Goal: Navigation & Orientation: Understand site structure

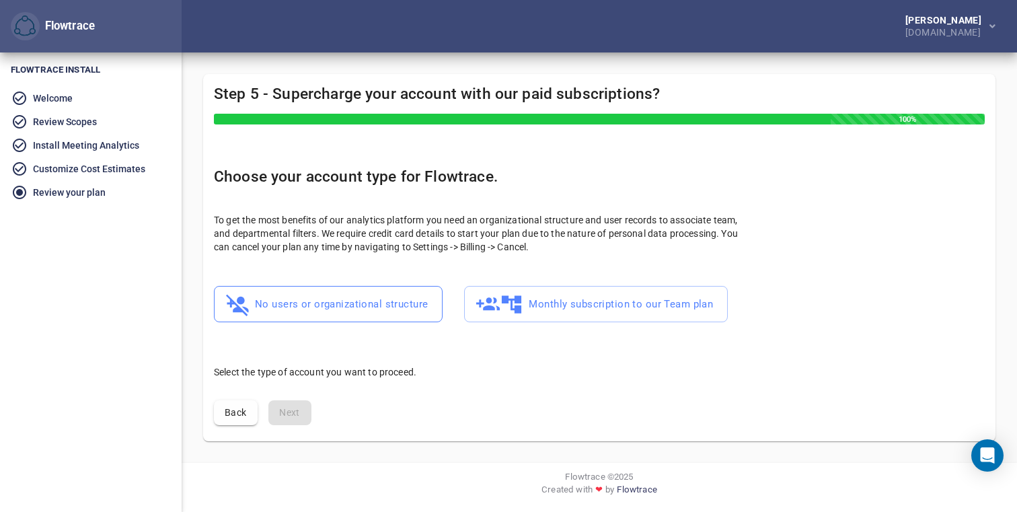
click at [295, 306] on span "No users or organizational structure" at bounding box center [328, 304] width 199 height 26
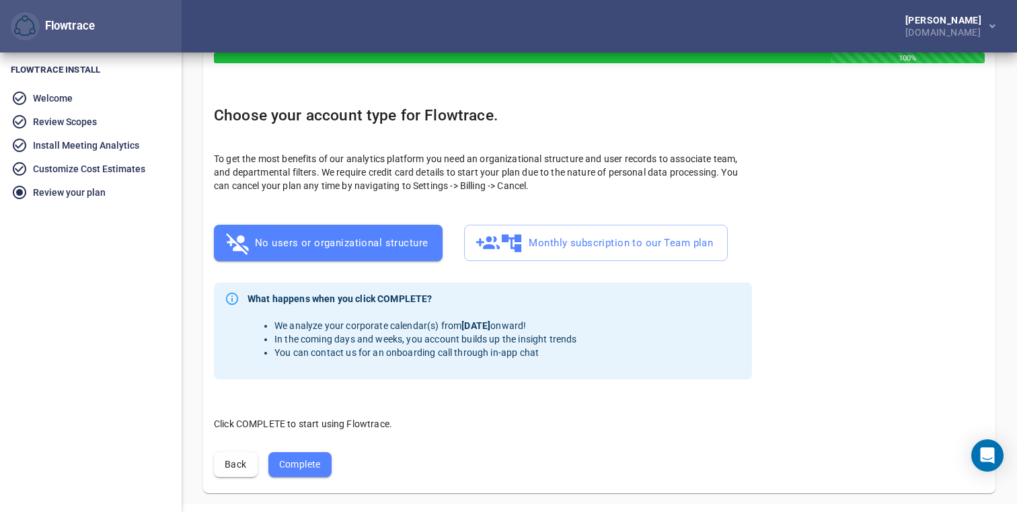
scroll to position [102, 0]
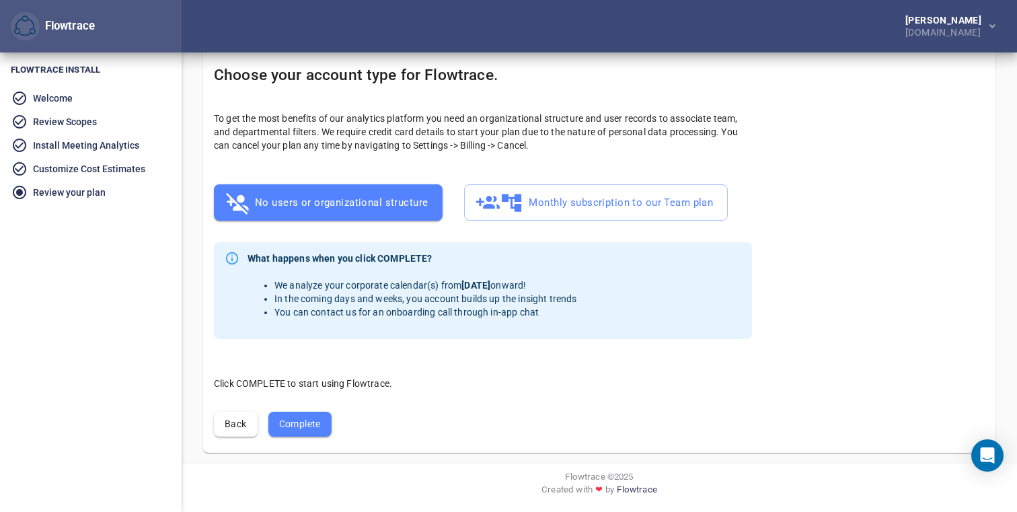
click at [288, 417] on span "Complete" at bounding box center [300, 424] width 42 height 17
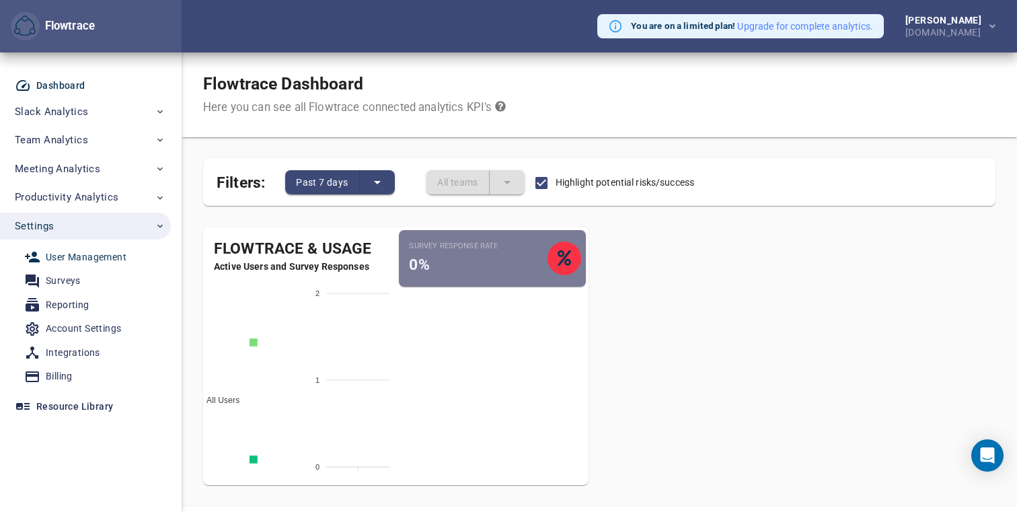
click at [113, 258] on div "User Management" at bounding box center [86, 257] width 81 height 17
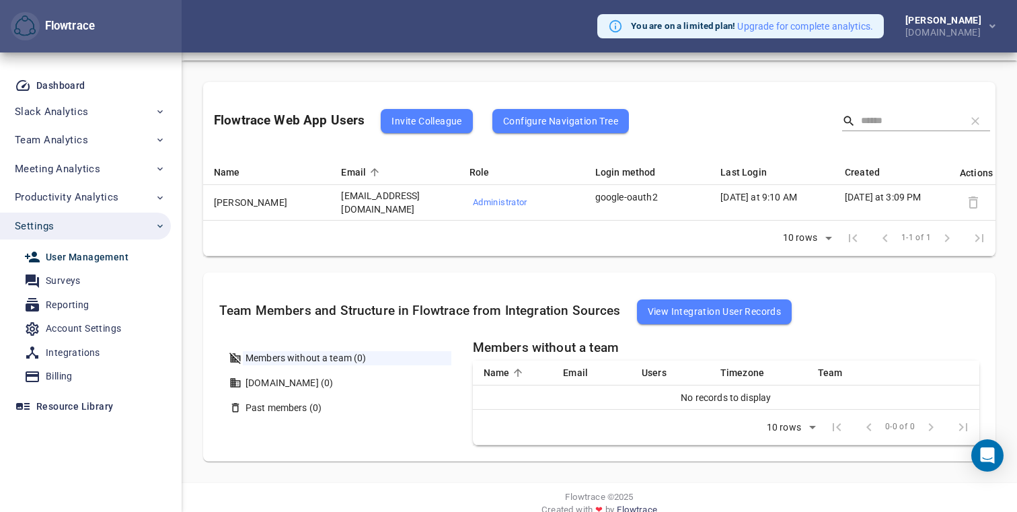
scroll to position [94, 0]
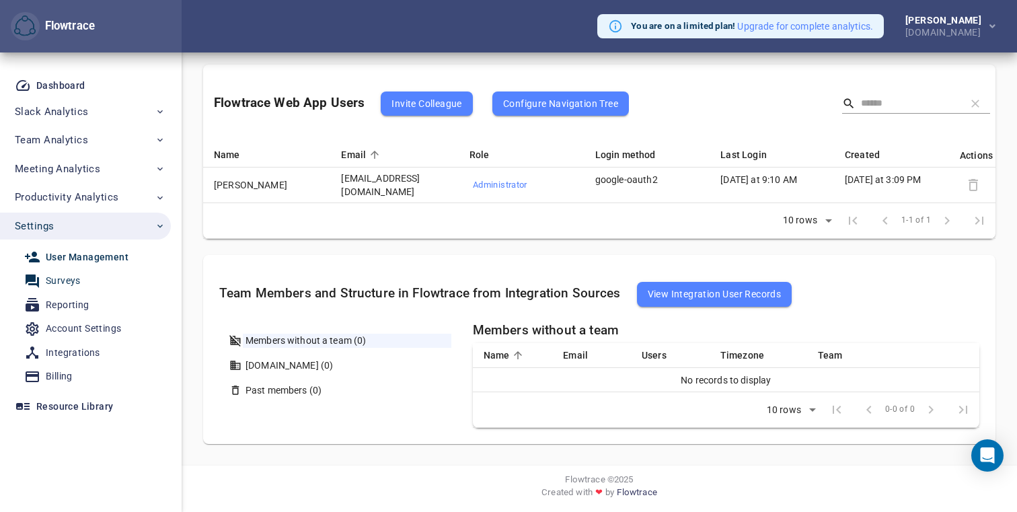
click at [76, 280] on div "Surveys" at bounding box center [63, 280] width 35 height 17
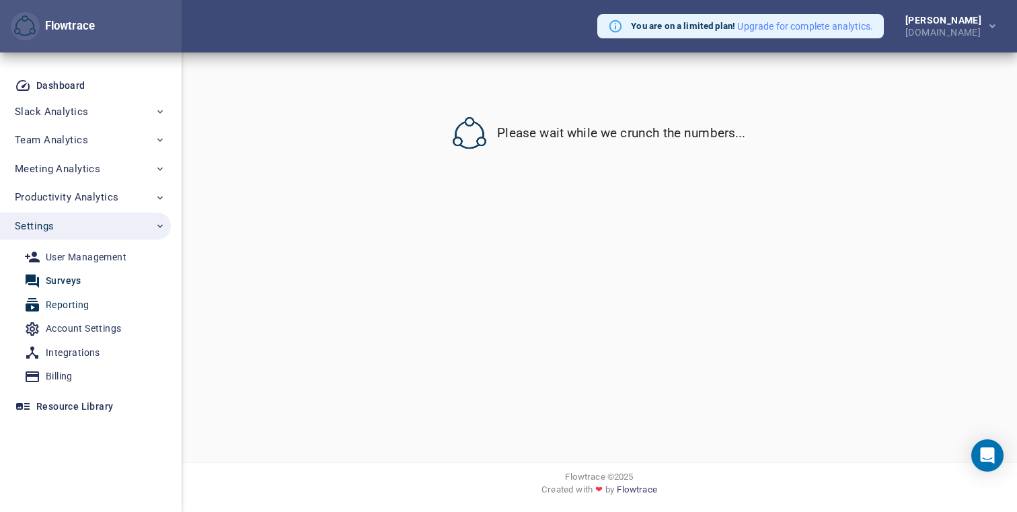
click at [92, 303] on span "Reporting" at bounding box center [86, 305] width 124 height 17
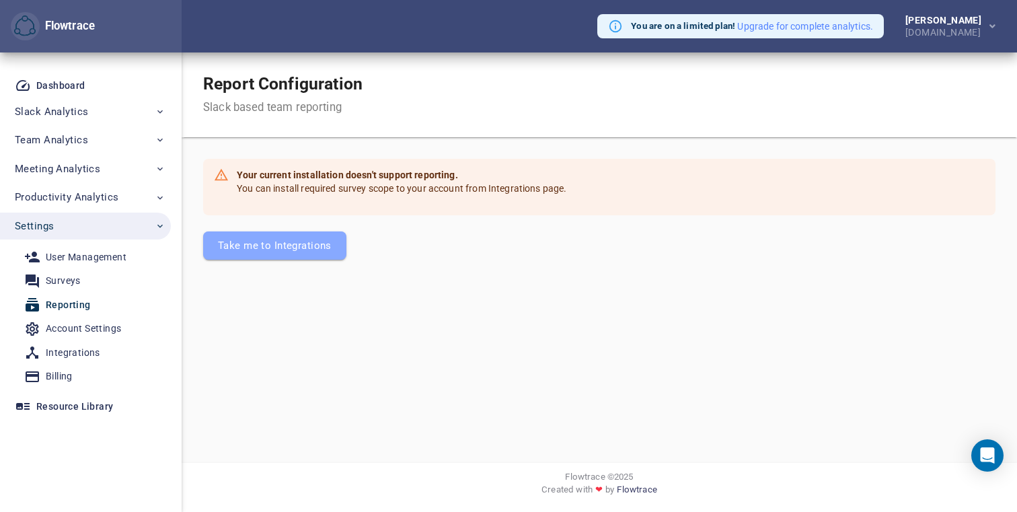
click at [252, 251] on span "Take me to Integrations" at bounding box center [275, 245] width 114 height 17
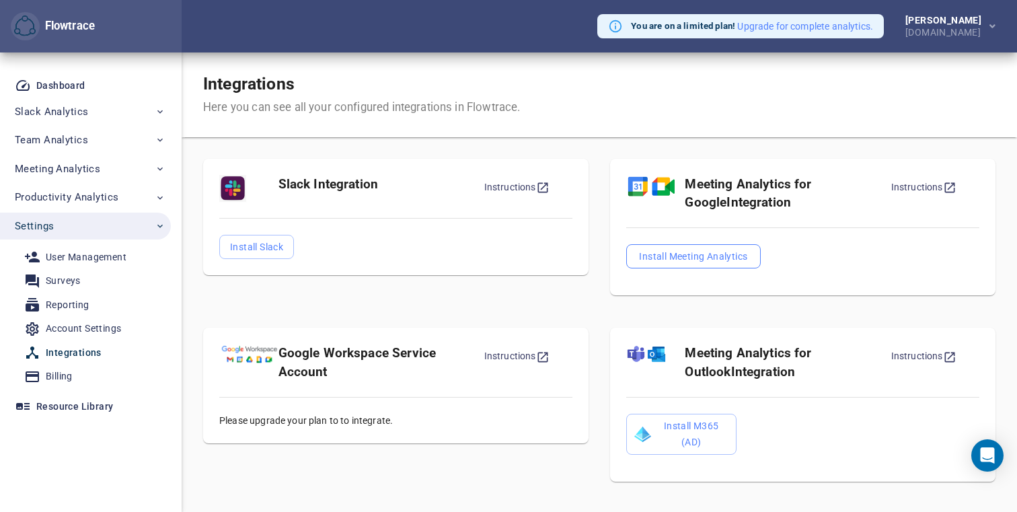
click at [693, 255] on span "Install Meeting Analytics" at bounding box center [693, 256] width 113 height 16
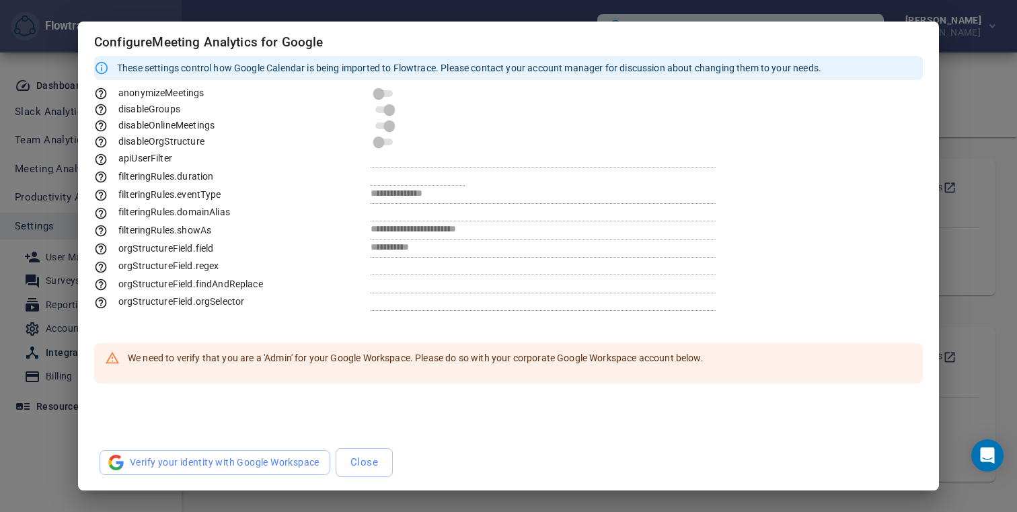
click at [381, 93] on span at bounding box center [383, 93] width 17 height 7
click at [364, 462] on span "Close" at bounding box center [364, 461] width 28 height 17
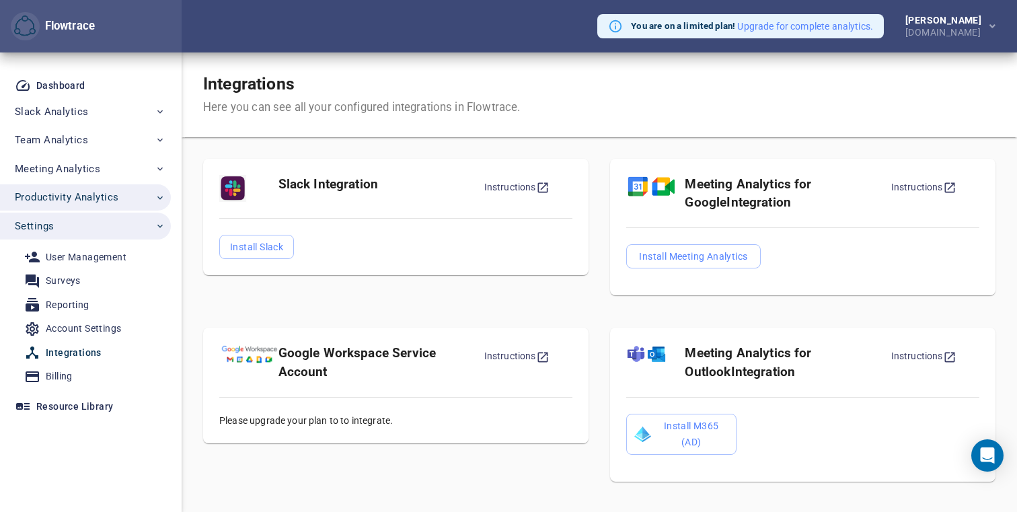
click at [72, 206] on button "Productivity Analytics" at bounding box center [85, 197] width 171 height 27
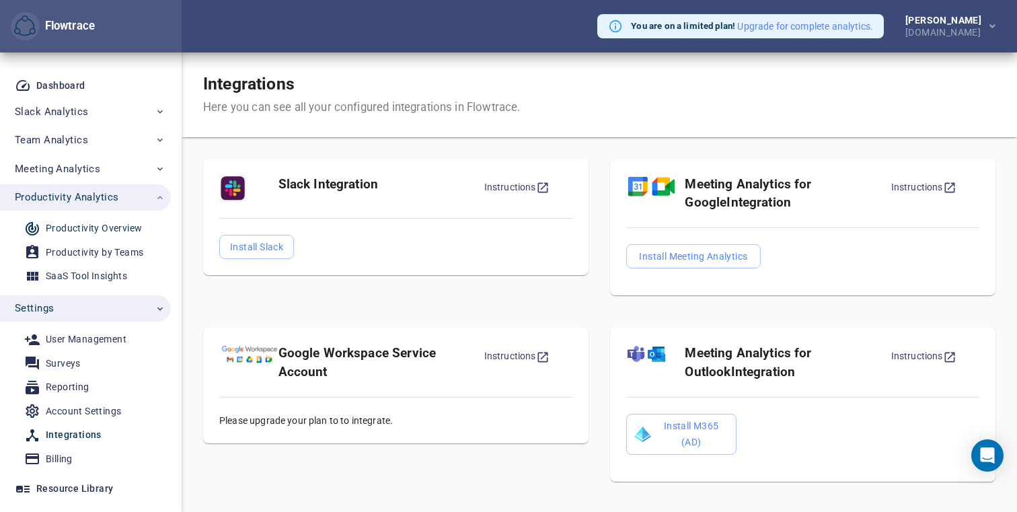
click at [89, 234] on div "Productivity Overview" at bounding box center [94, 228] width 96 height 17
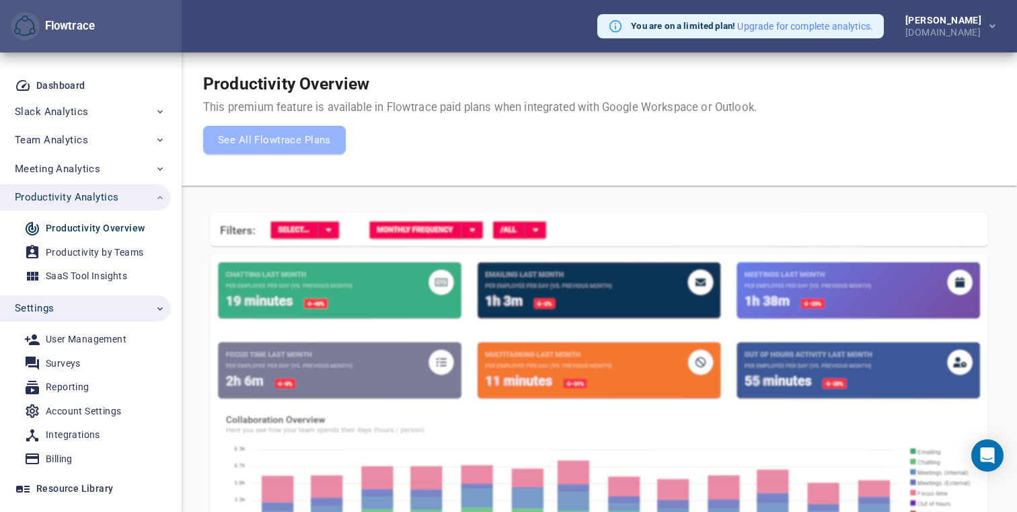
click at [82, 186] on button "Productivity Analytics" at bounding box center [85, 197] width 171 height 27
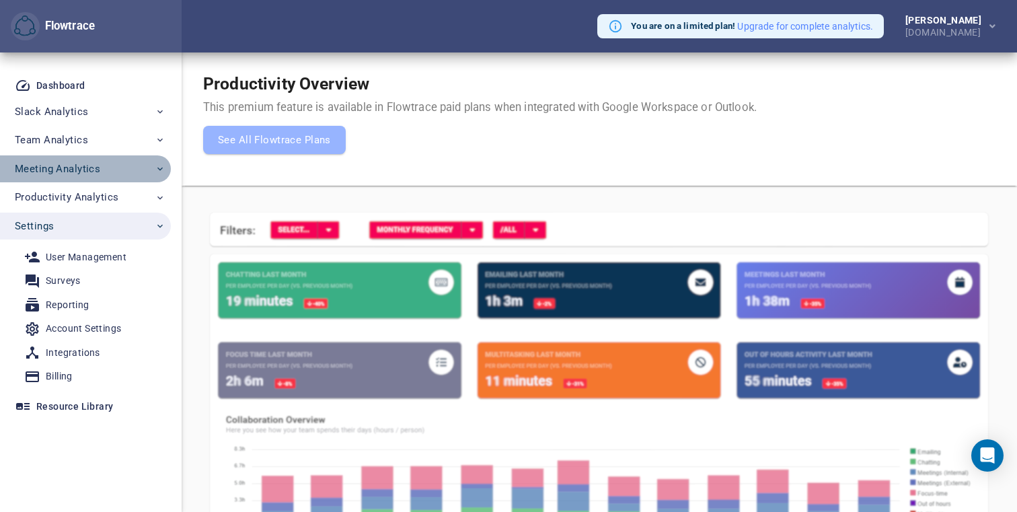
click at [80, 178] on button "Meeting Analytics" at bounding box center [85, 168] width 171 height 27
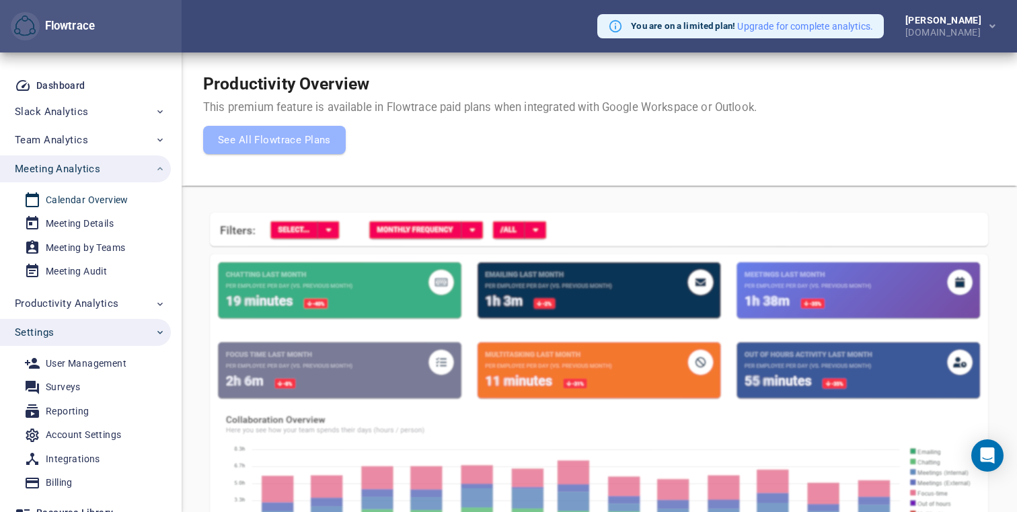
click at [92, 200] on div "Calendar Overview" at bounding box center [87, 200] width 83 height 17
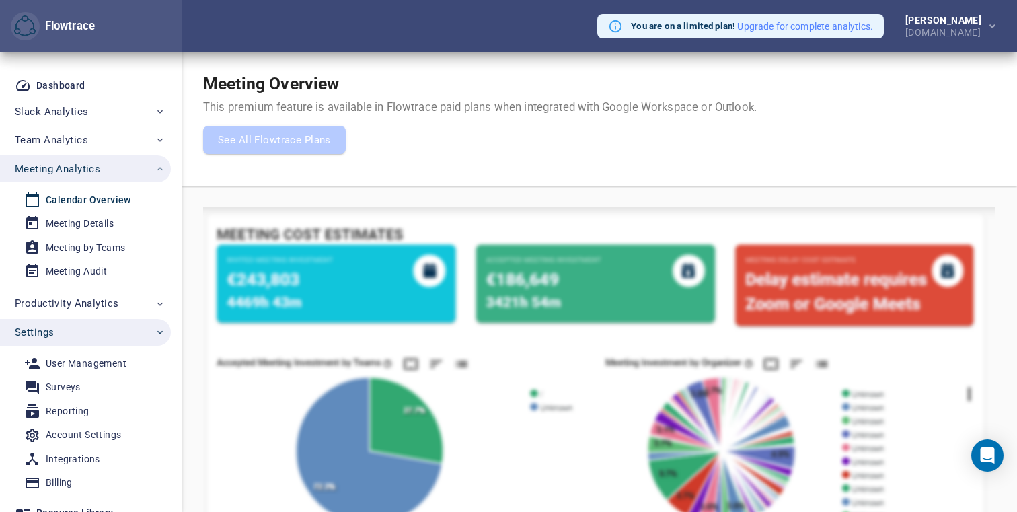
click at [229, 145] on span "See All Flowtrace Plans" at bounding box center [274, 139] width 113 height 17
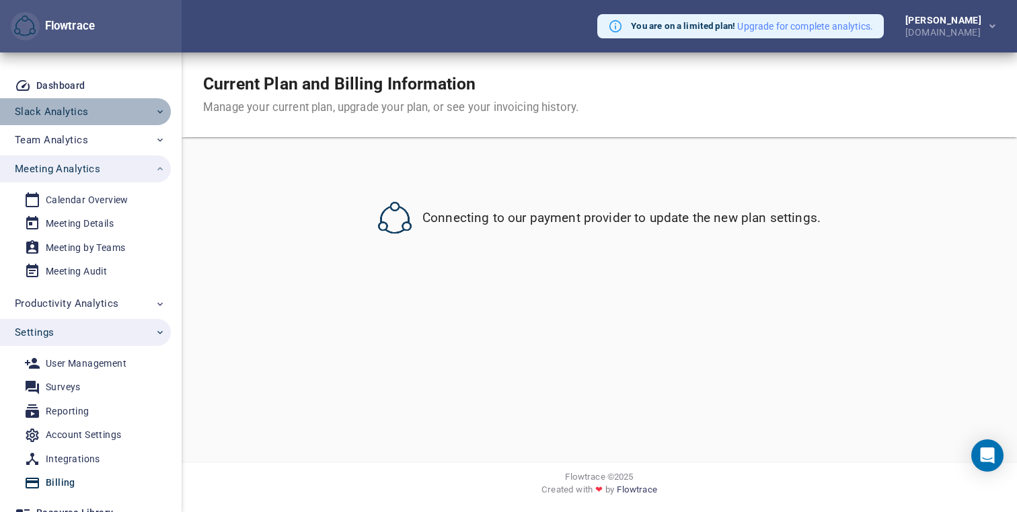
click at [65, 114] on span "Slack Analytics" at bounding box center [51, 111] width 73 height 17
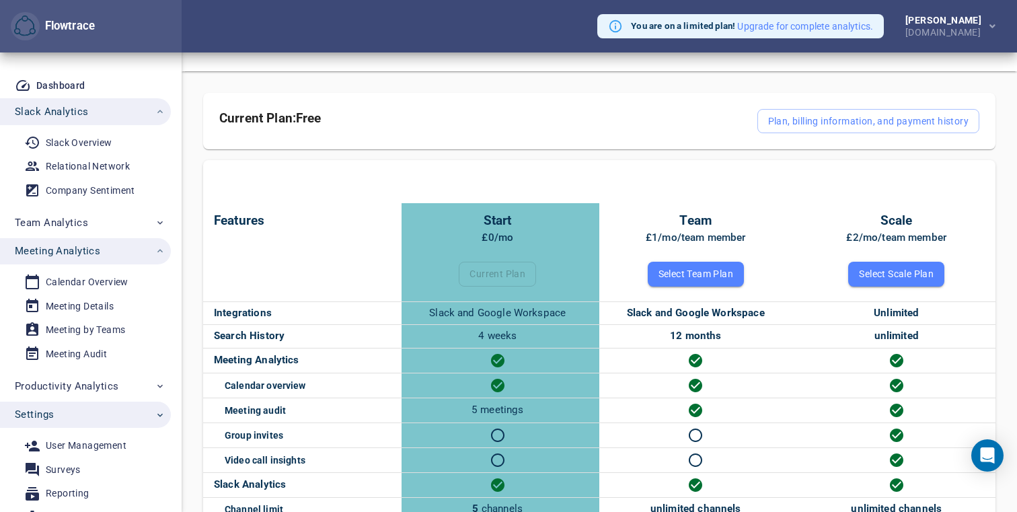
scroll to position [69, 0]
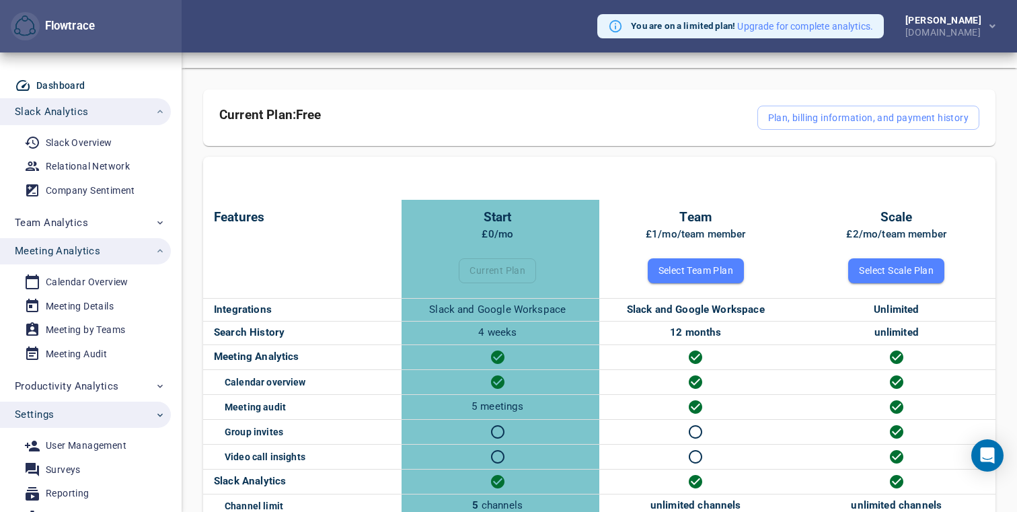
click at [69, 89] on div "Dashboard" at bounding box center [60, 85] width 49 height 17
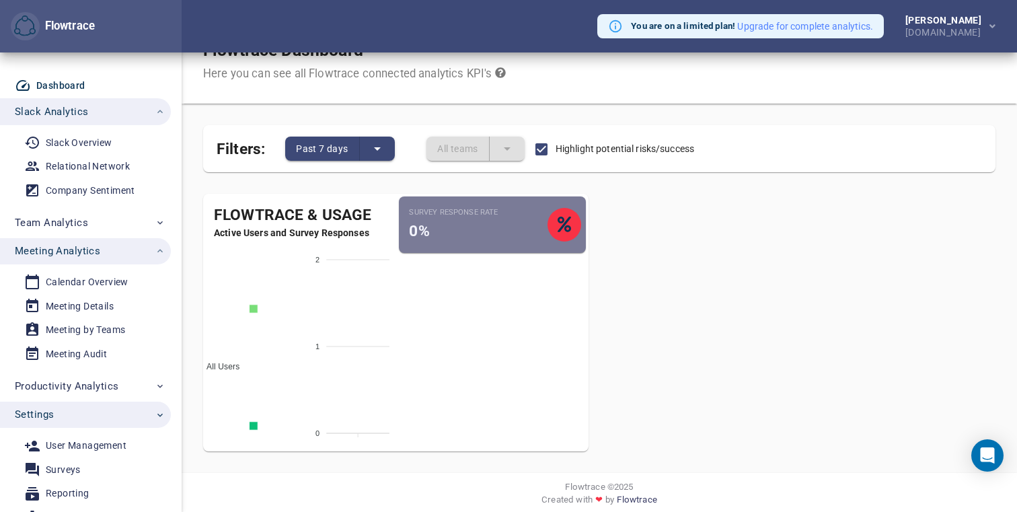
scroll to position [44, 0]
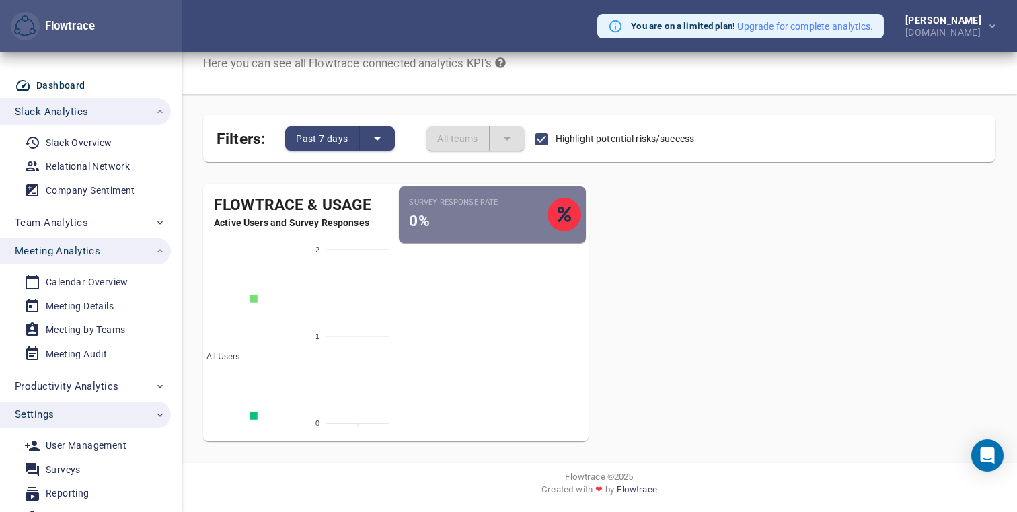
click at [414, 229] on span "0%" at bounding box center [420, 221] width 20 height 18
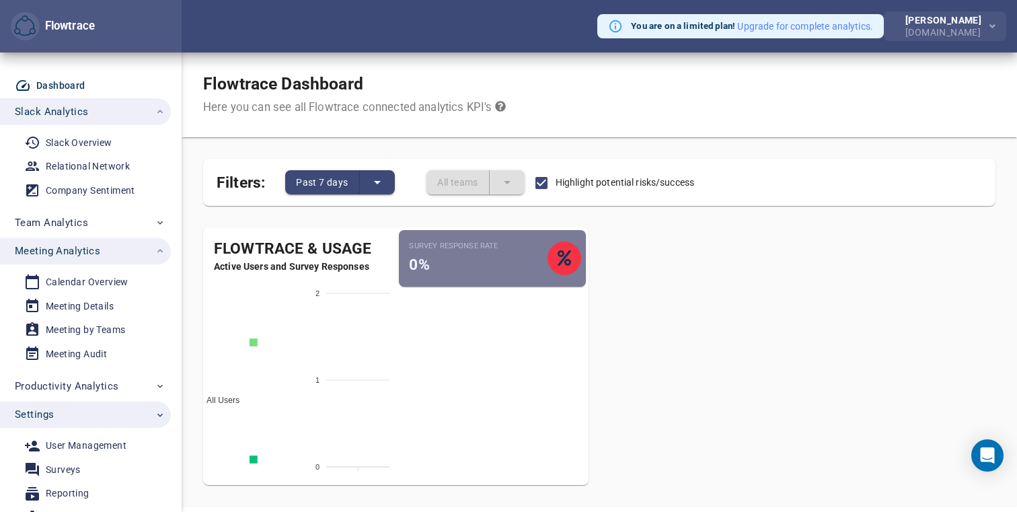
click at [937, 36] on div "[DOMAIN_NAME]" at bounding box center [945, 31] width 81 height 12
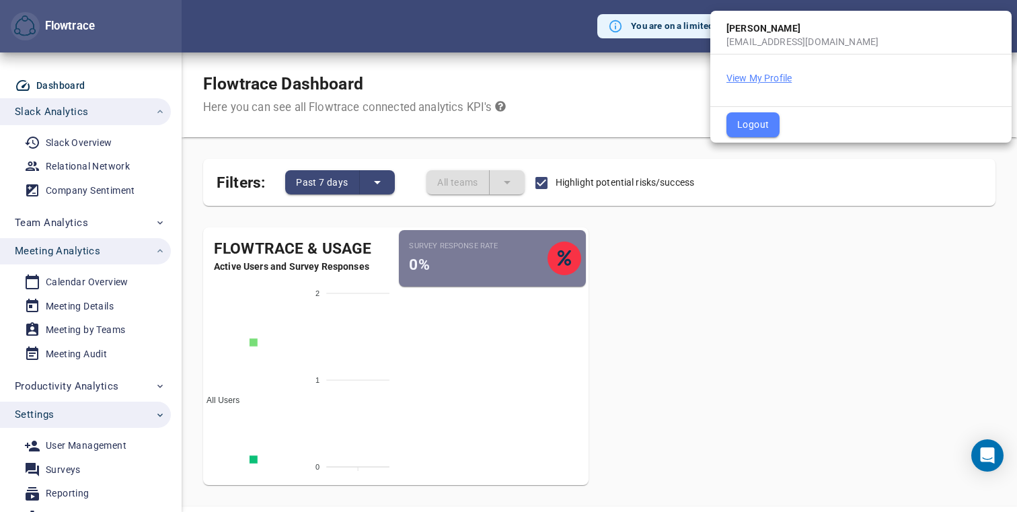
click at [748, 78] on button "View My Profile" at bounding box center [758, 77] width 65 height 13
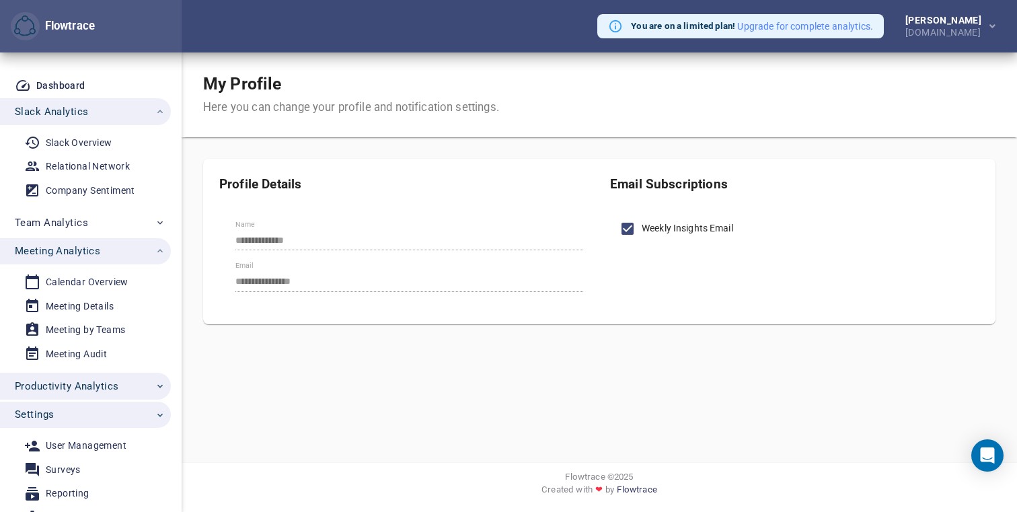
scroll to position [95, 0]
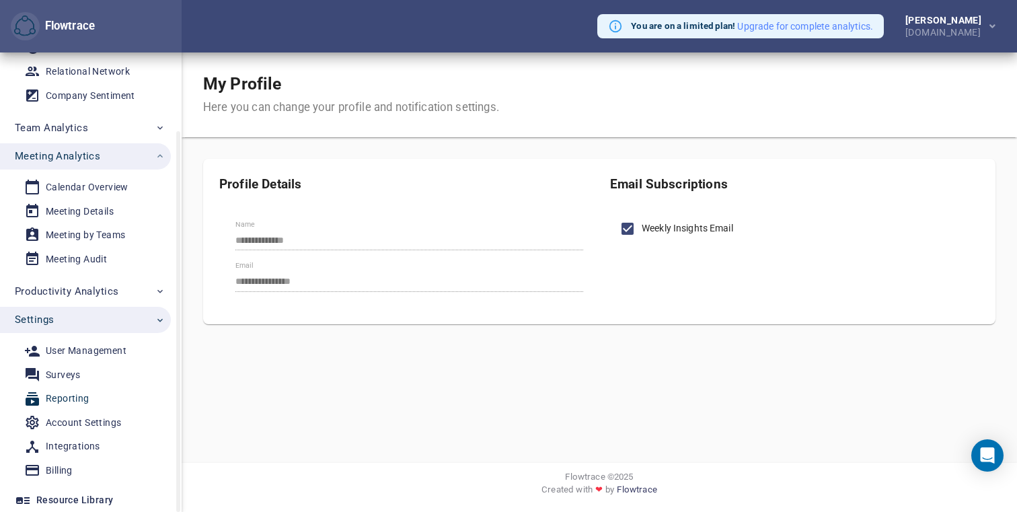
click at [77, 408] on link "Reporting" at bounding box center [80, 398] width 160 height 22
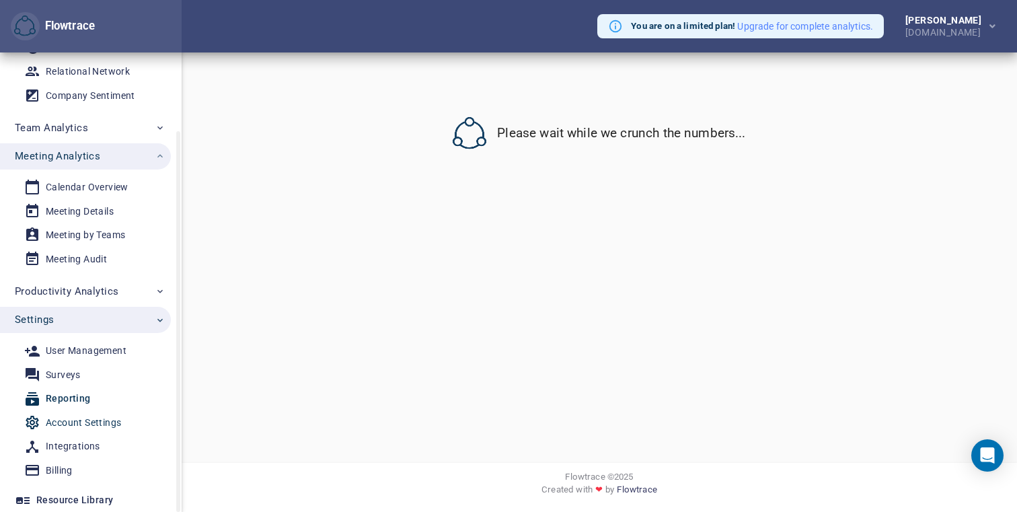
click at [84, 420] on div "Account Settings" at bounding box center [83, 422] width 75 height 17
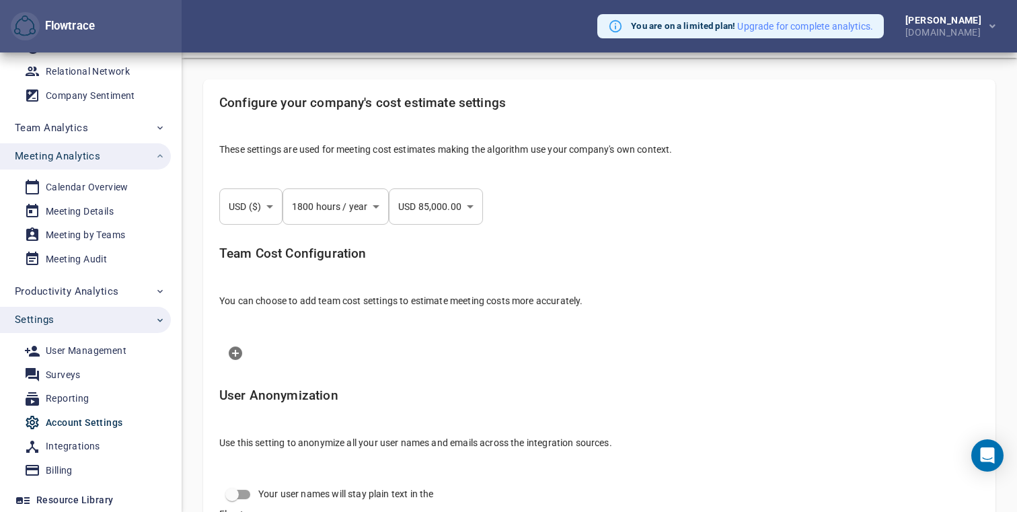
select select "***"
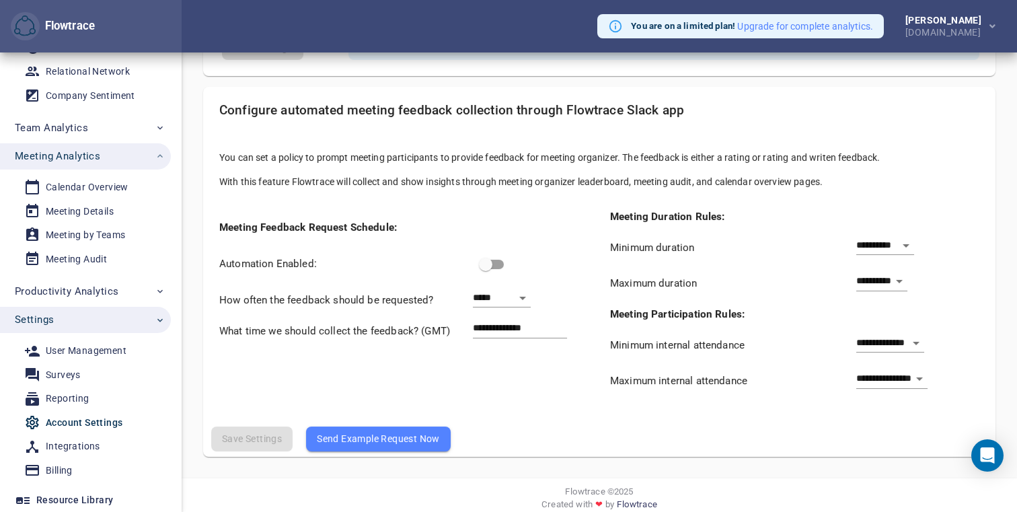
scroll to position [1145, 0]
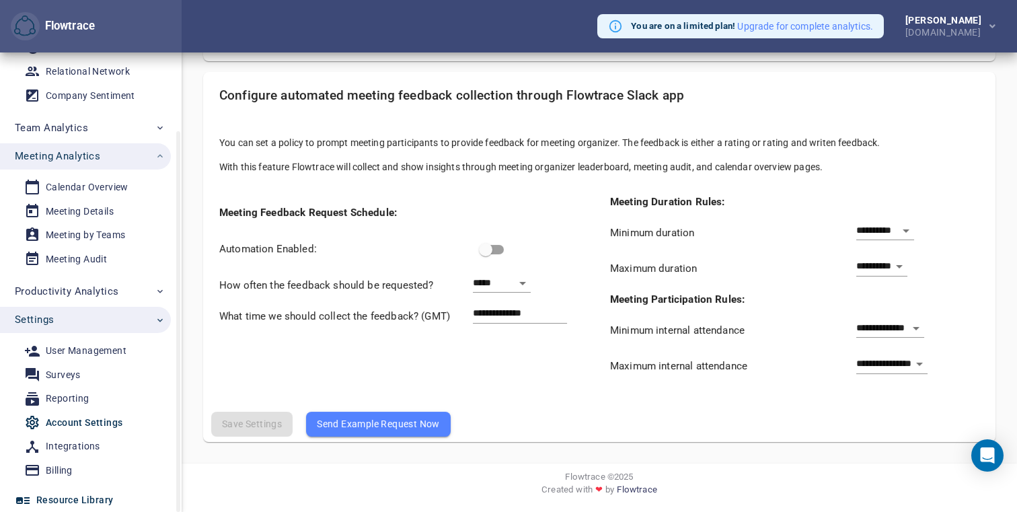
click at [105, 499] on div "Resource Library" at bounding box center [74, 500] width 77 height 17
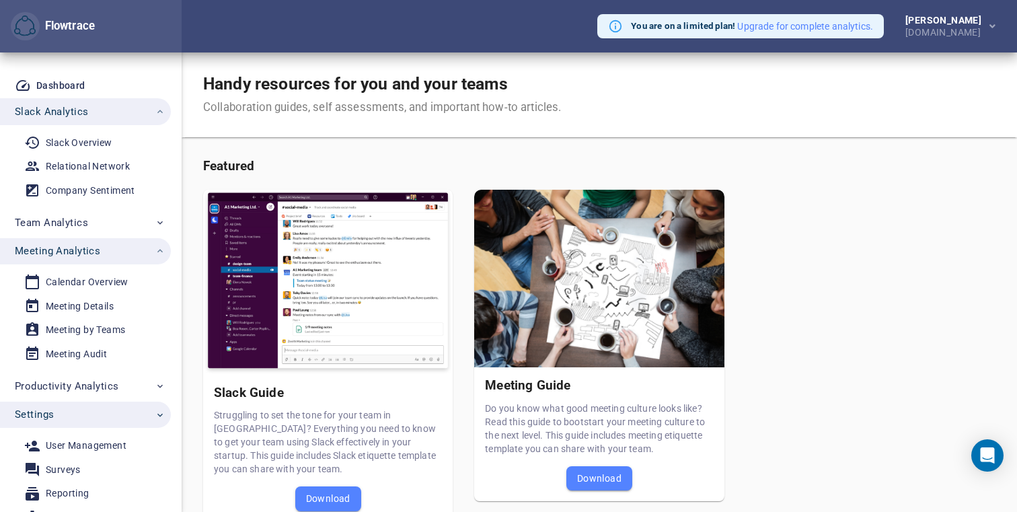
click at [36, 42] on div "Flowtrace" at bounding box center [91, 26] width 182 height 52
click at [35, 21] on img "button" at bounding box center [25, 26] width 22 height 22
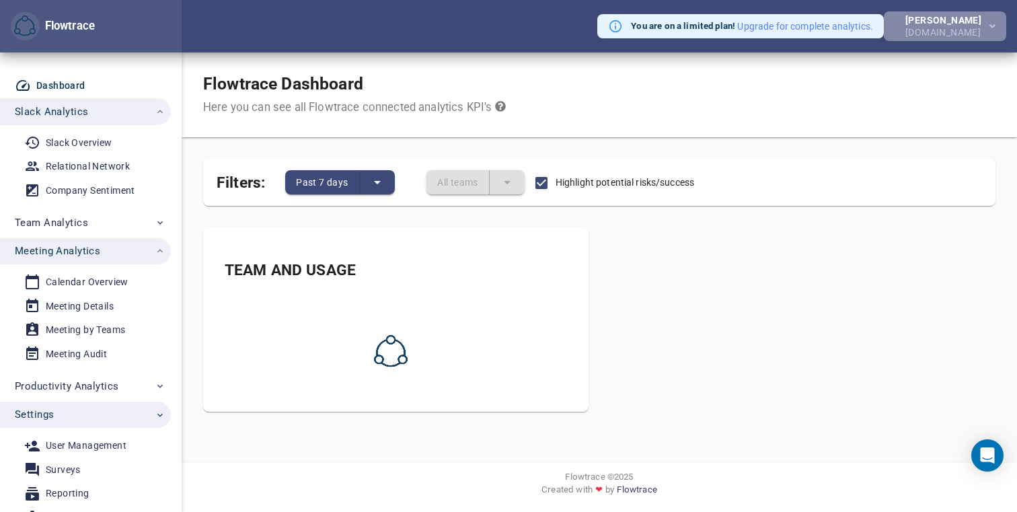
click at [951, 30] on div "[DOMAIN_NAME]" at bounding box center [945, 31] width 81 height 12
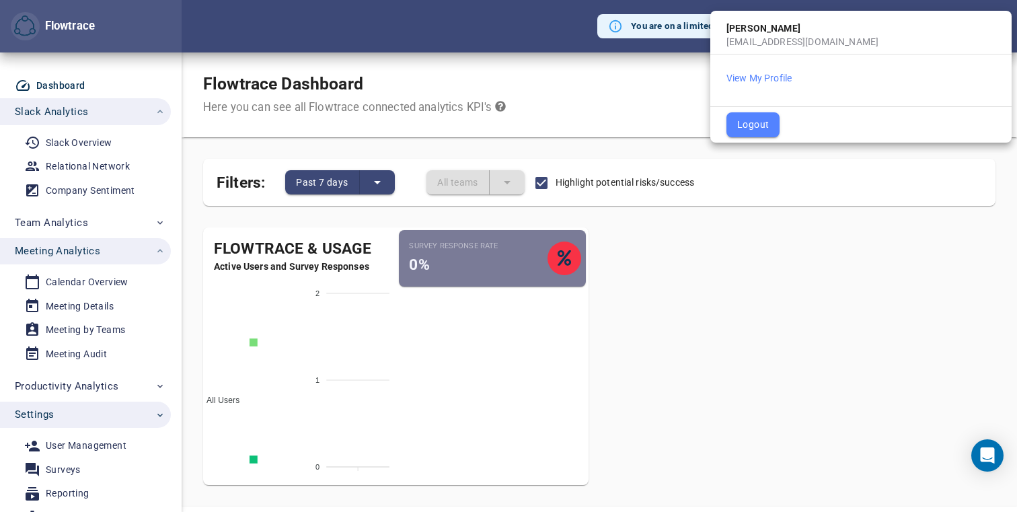
click at [198, 263] on div at bounding box center [508, 256] width 1017 height 512
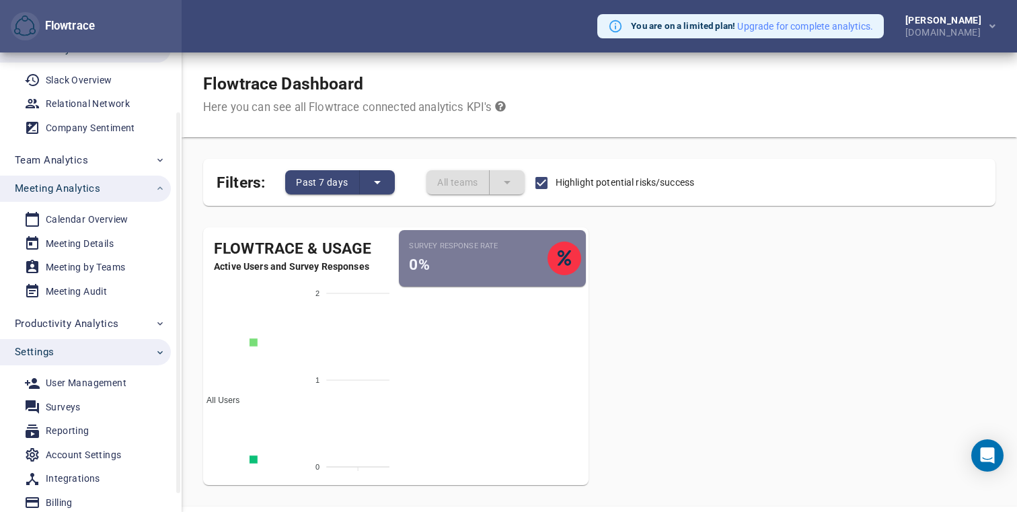
scroll to position [95, 0]
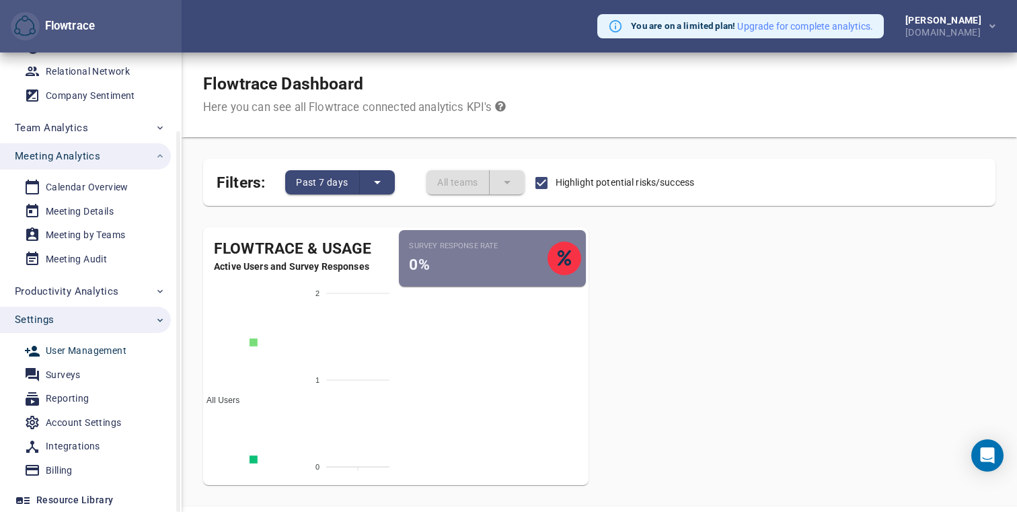
click at [79, 348] on div "User Management" at bounding box center [86, 350] width 81 height 17
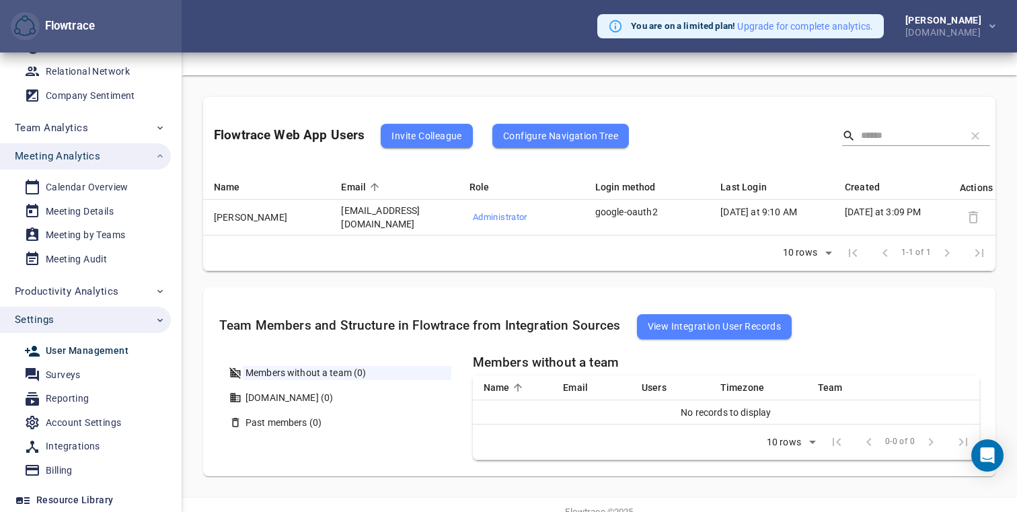
scroll to position [72, 0]
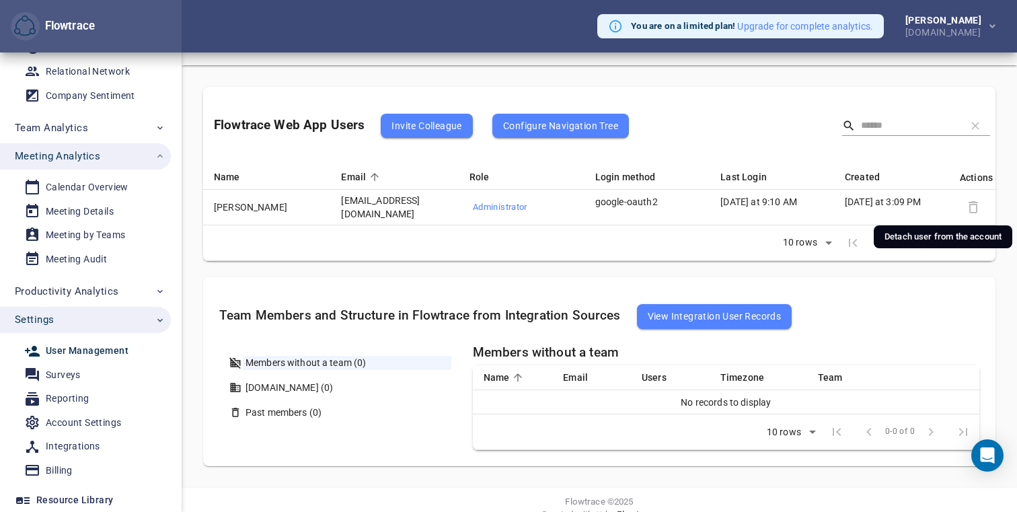
click at [973, 204] on span at bounding box center [973, 207] width 20 height 20
click at [59, 373] on div "Surveys" at bounding box center [63, 374] width 35 height 17
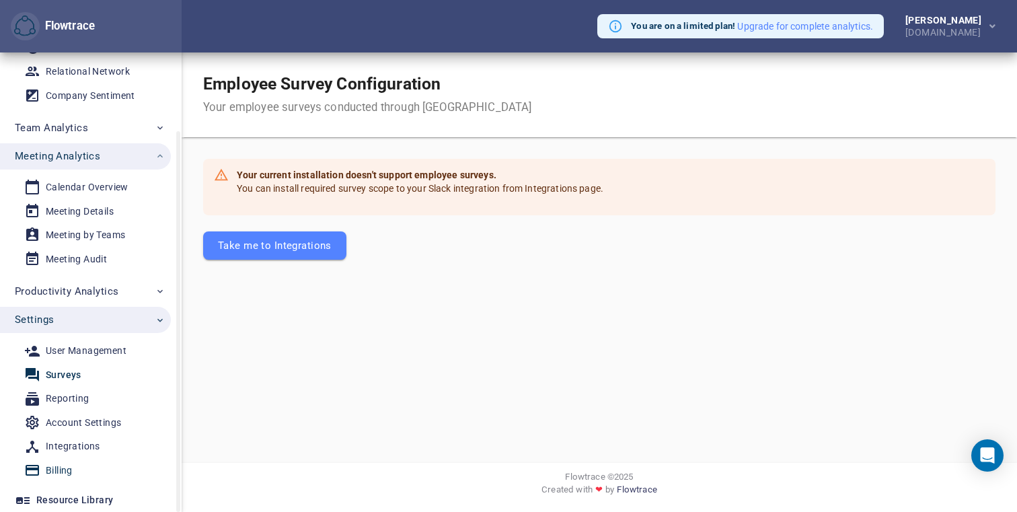
click at [54, 472] on div "Billing" at bounding box center [59, 470] width 27 height 17
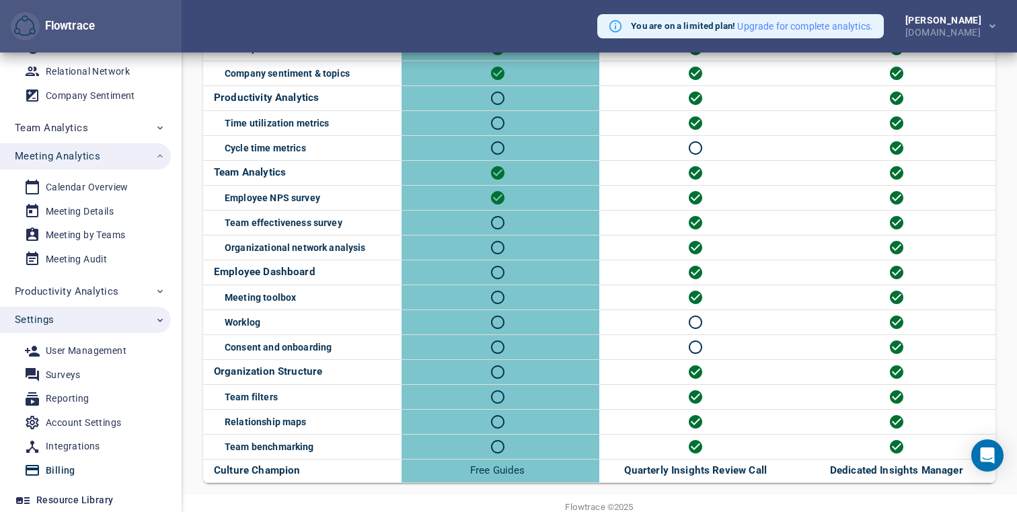
scroll to position [581, 0]
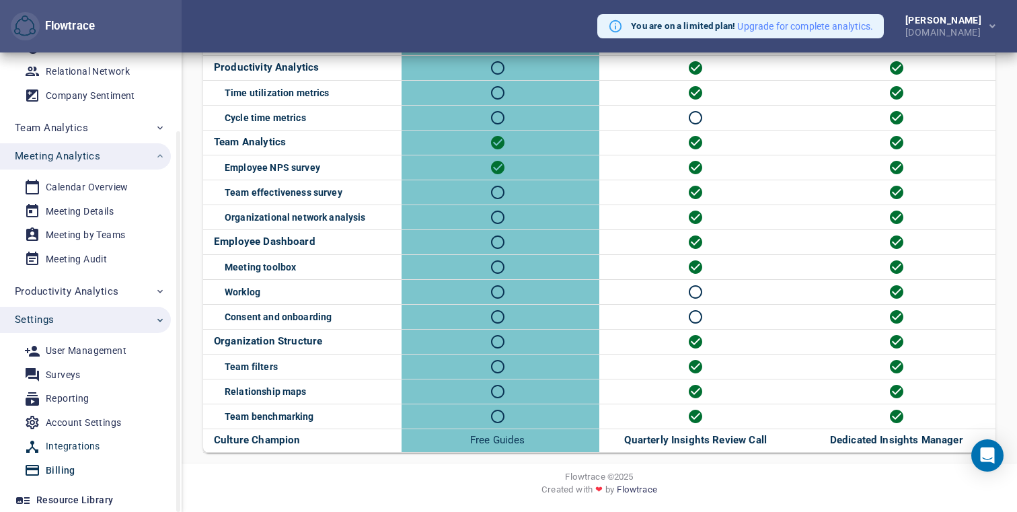
click at [77, 435] on link "Integrations" at bounding box center [80, 446] width 160 height 22
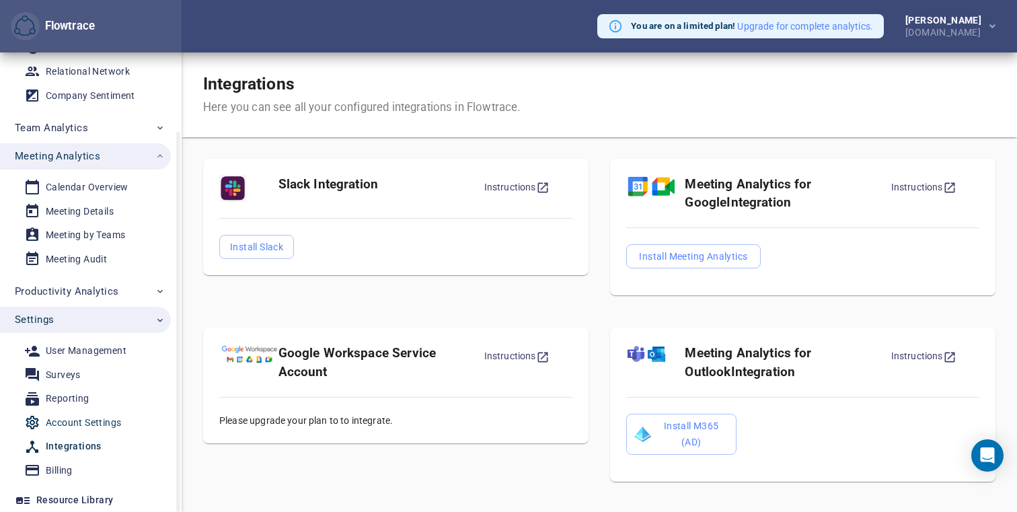
click at [74, 426] on div "Account Settings" at bounding box center [83, 422] width 75 height 17
select select "***"
select select "**********"
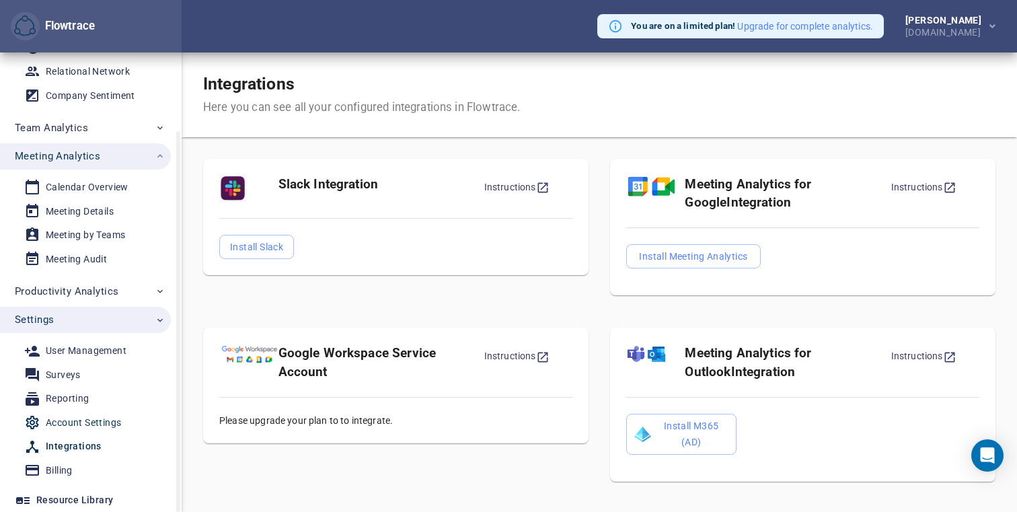
select select "***"
select select "**********"
select select "***"
select select "**********"
select select "***"
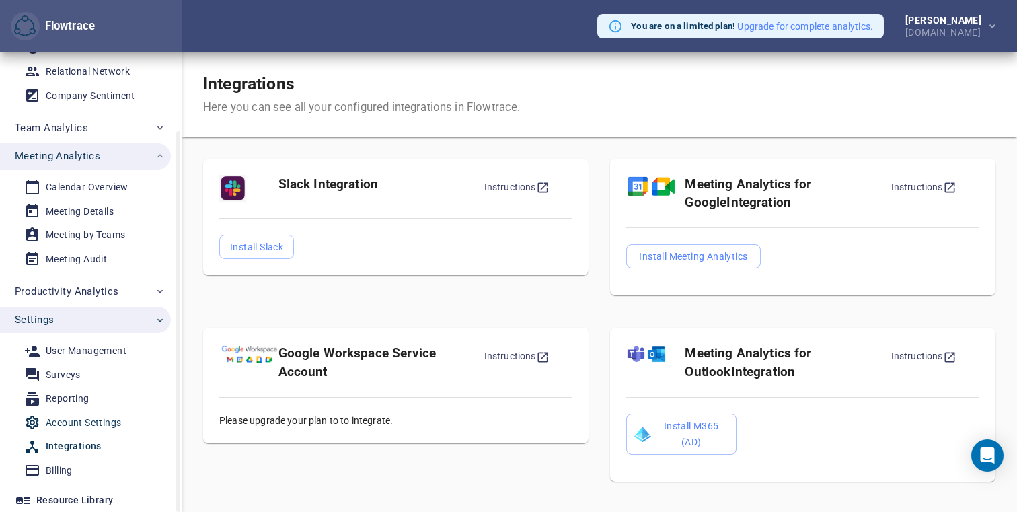
select select "**********"
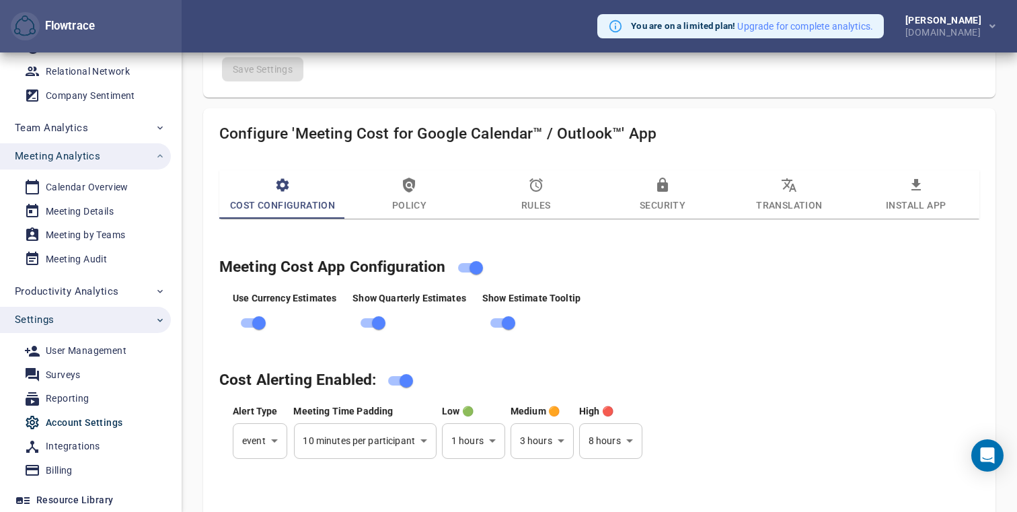
select select "***"
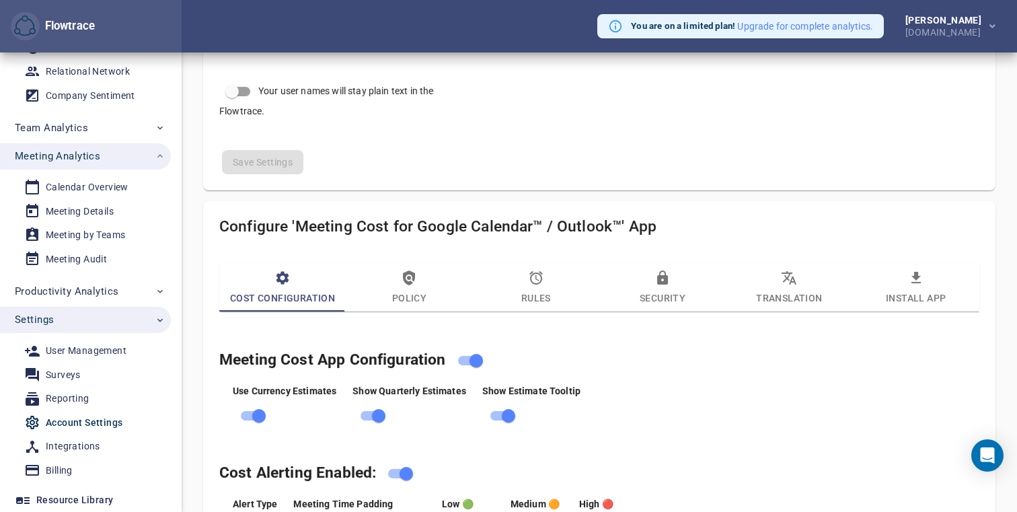
scroll to position [487, 0]
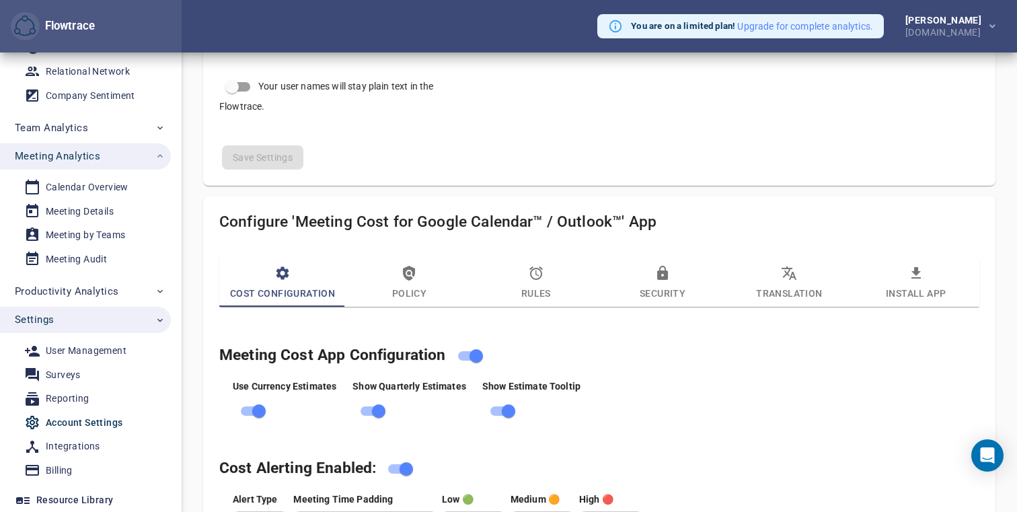
click at [620, 297] on span "Security" at bounding box center [662, 283] width 110 height 36
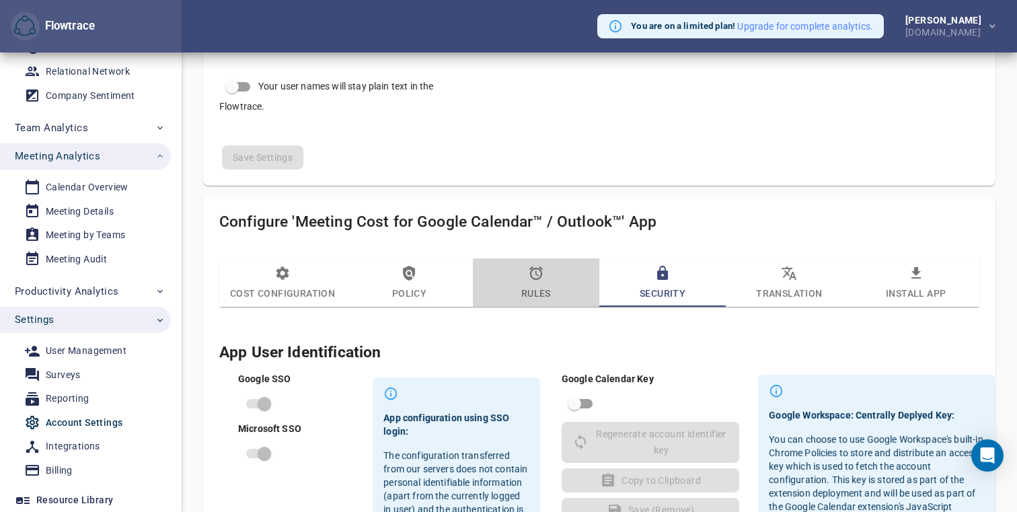
click at [568, 292] on span "Rules" at bounding box center [536, 283] width 110 height 36
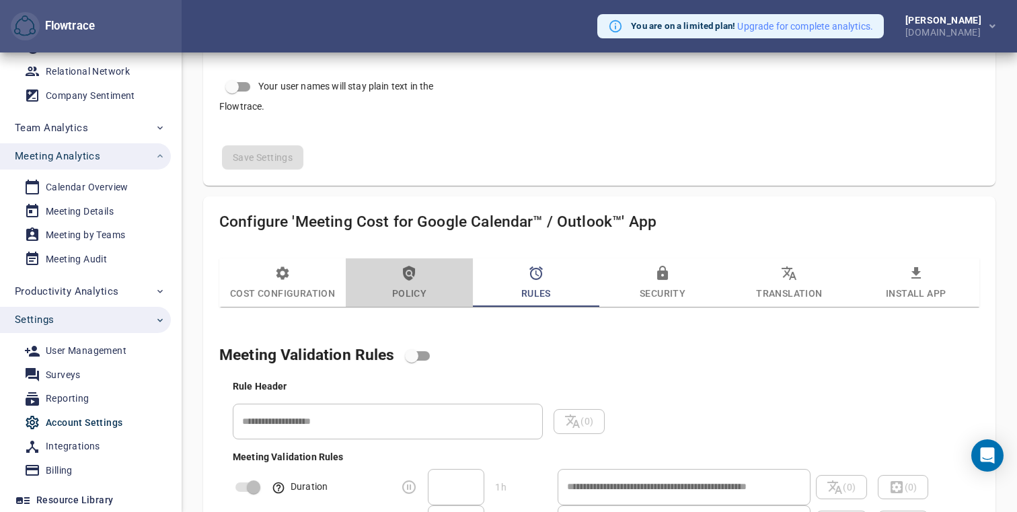
click at [433, 276] on span "Policy" at bounding box center [409, 283] width 110 height 36
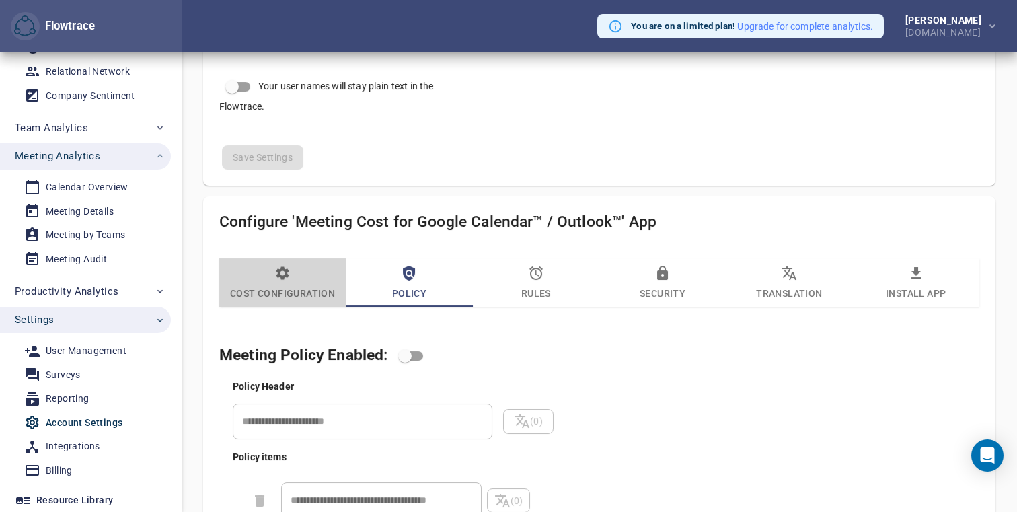
click at [305, 285] on span "Cost Configuration" at bounding box center [282, 283] width 110 height 36
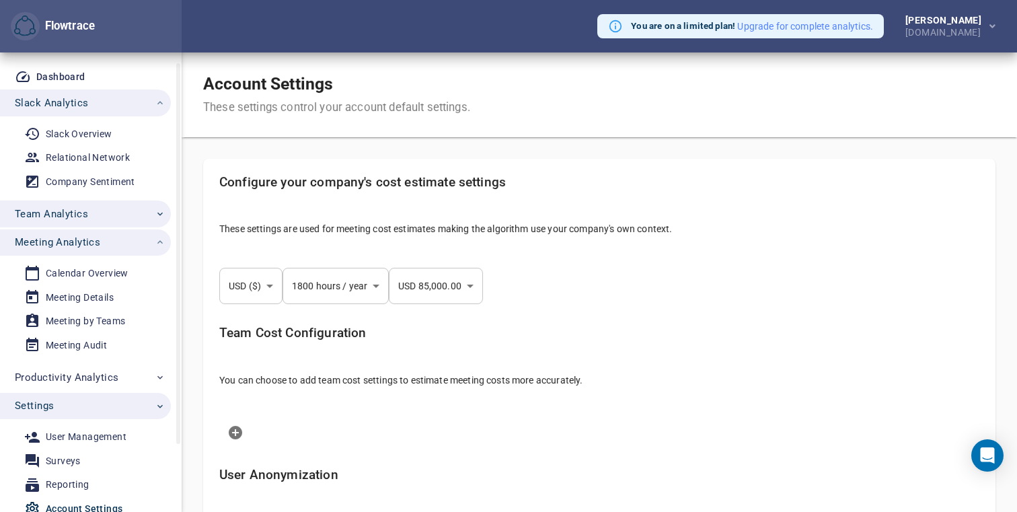
scroll to position [0, 0]
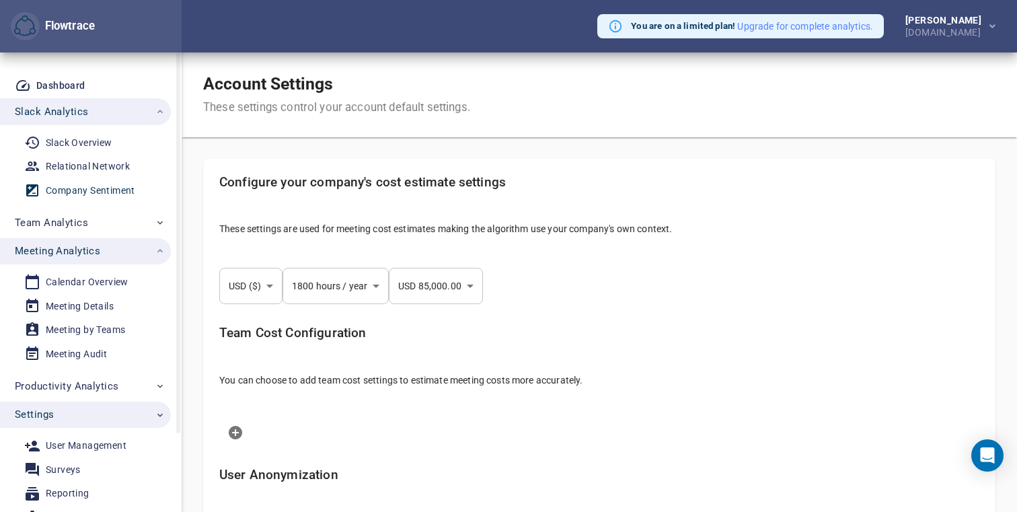
click at [99, 193] on div "Company Sentiment" at bounding box center [90, 190] width 89 height 17
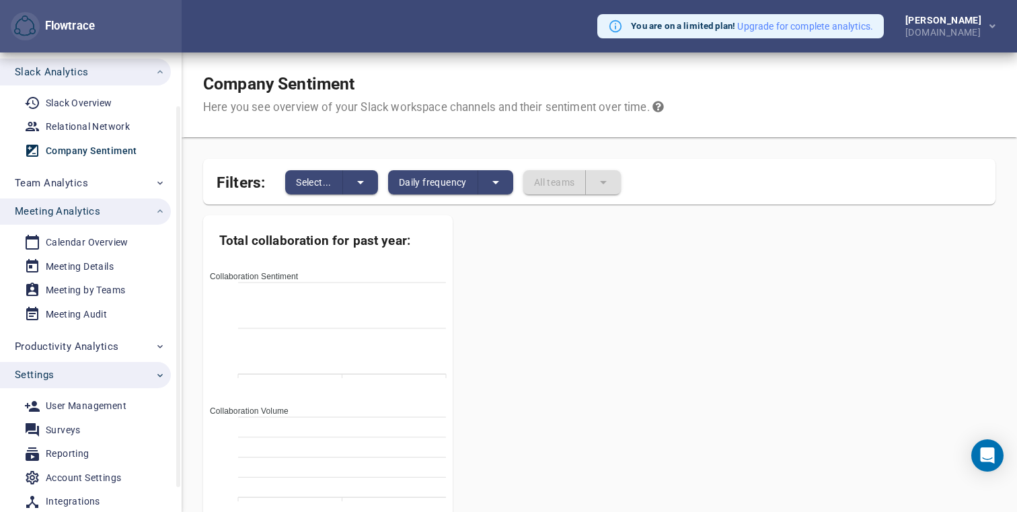
scroll to position [95, 0]
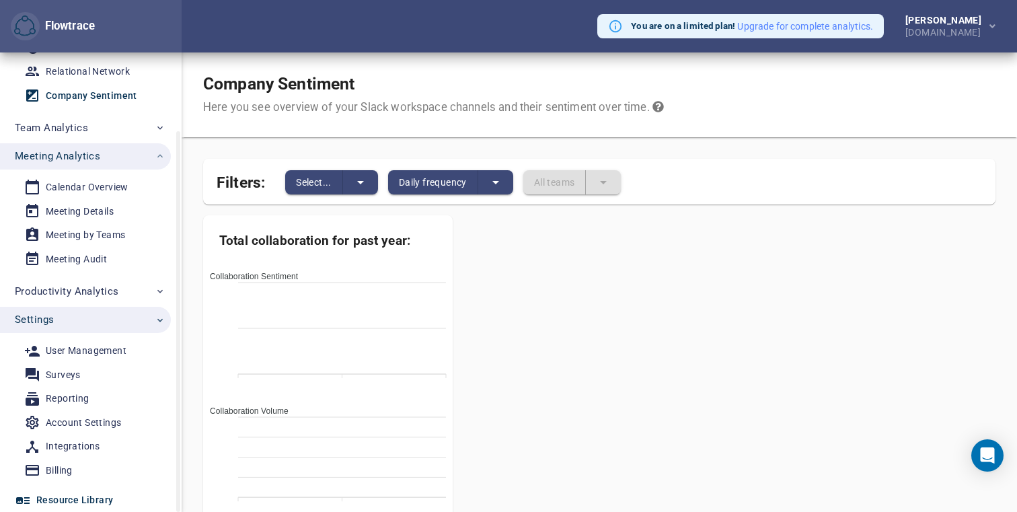
click at [59, 504] on div "Resource Library" at bounding box center [74, 500] width 77 height 17
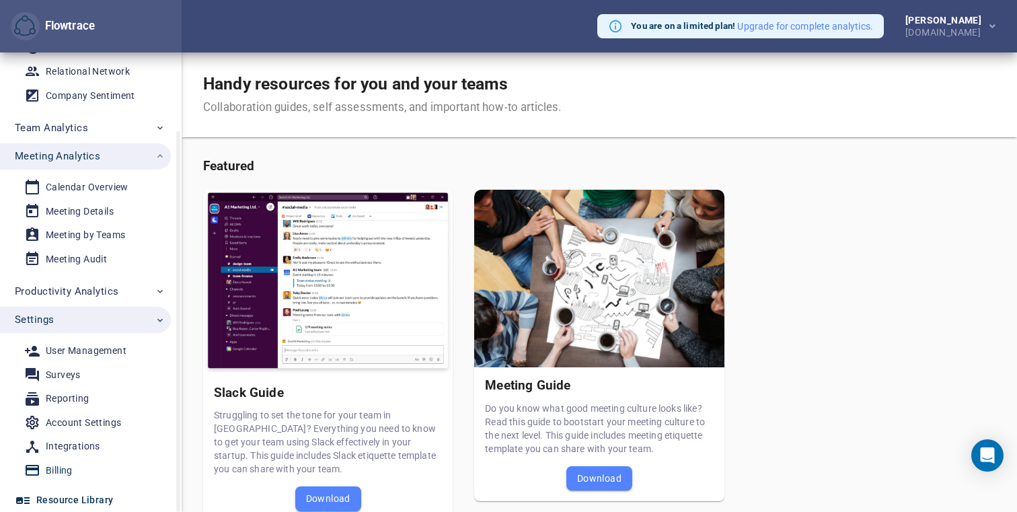
click at [61, 474] on div "Billing" at bounding box center [59, 470] width 27 height 17
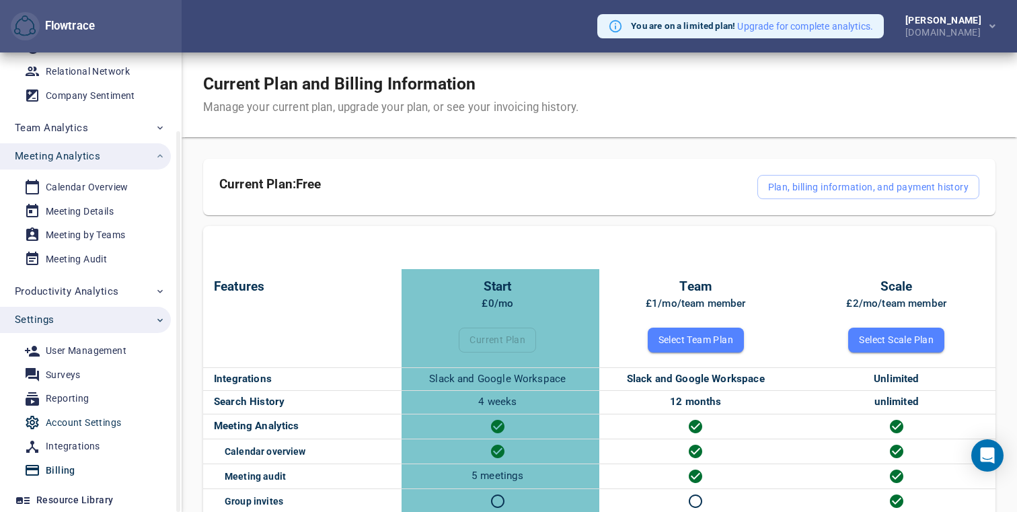
click at [86, 427] on div "Account Settings" at bounding box center [83, 422] width 75 height 17
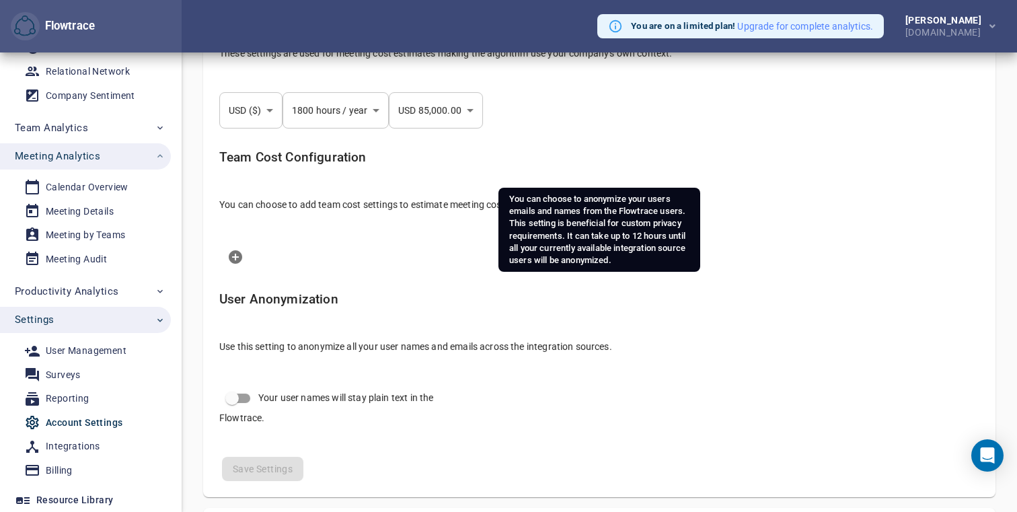
select select "***"
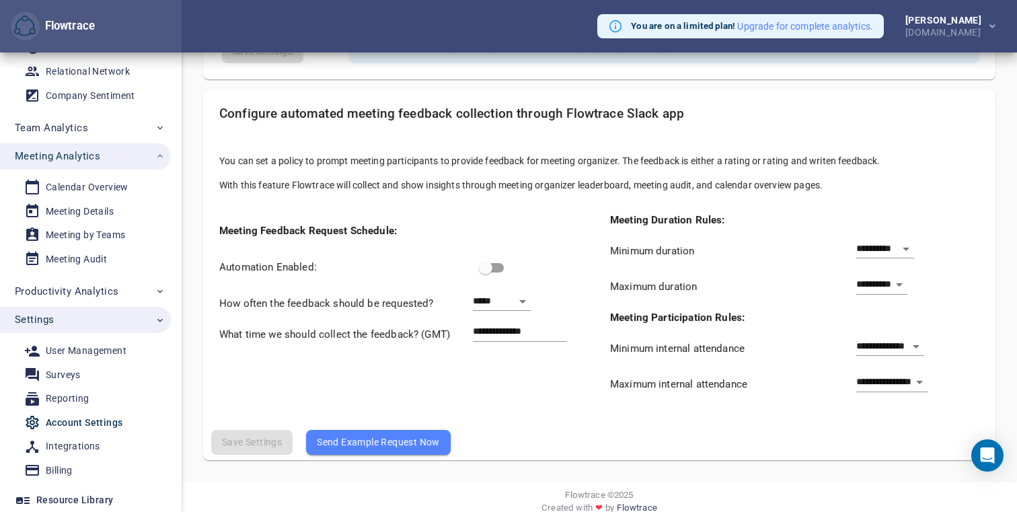
scroll to position [1145, 0]
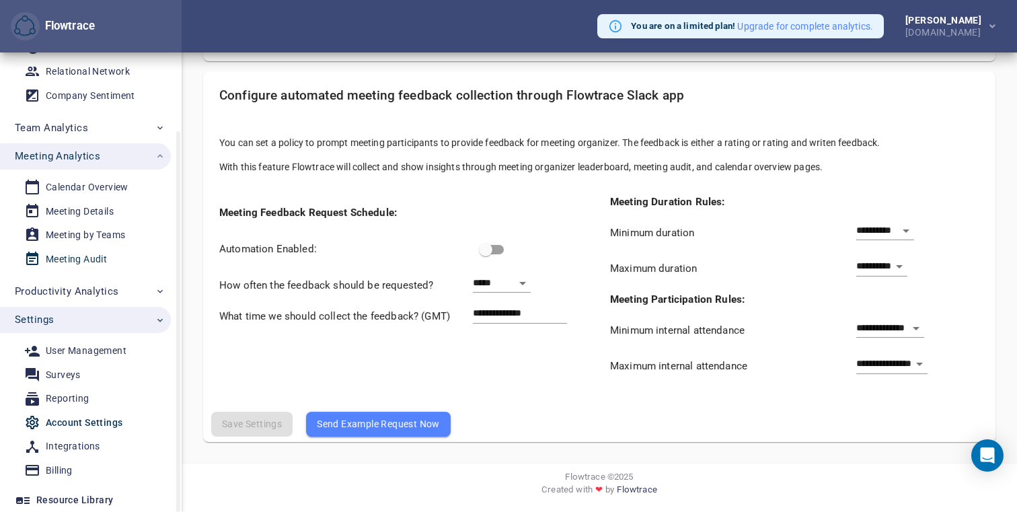
click at [90, 251] on div "Meeting Audit" at bounding box center [76, 259] width 61 height 17
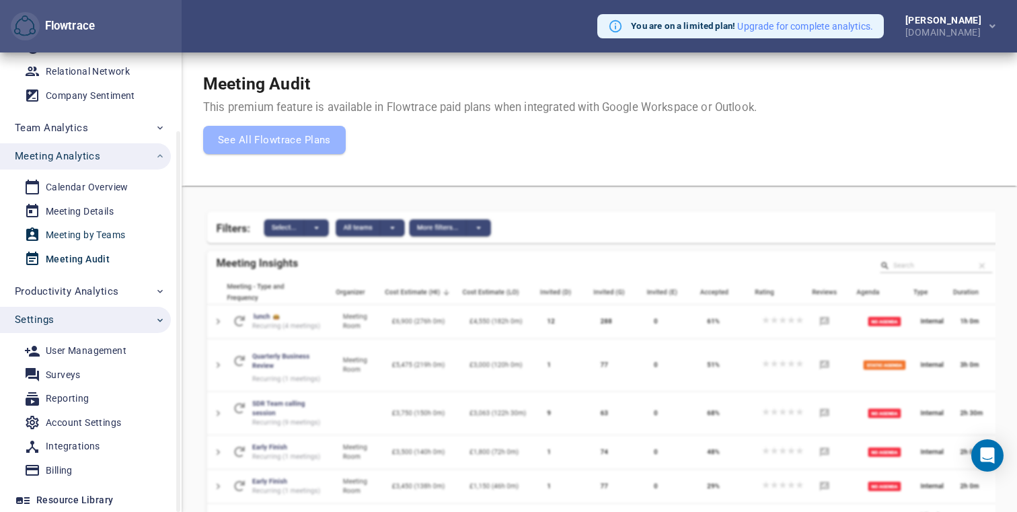
click at [89, 239] on div "Meeting by Teams" at bounding box center [85, 235] width 79 height 17
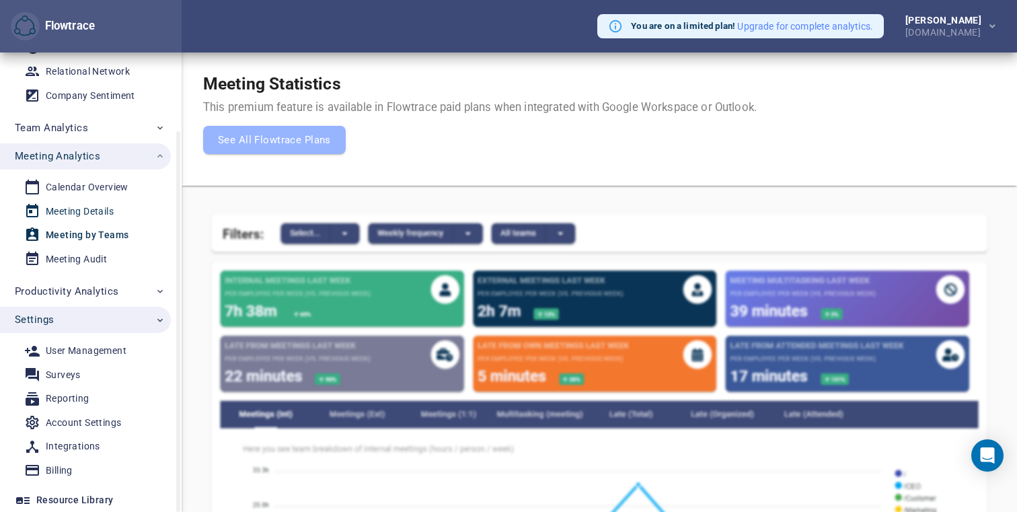
click at [88, 220] on link "Meeting Details" at bounding box center [80, 211] width 160 height 22
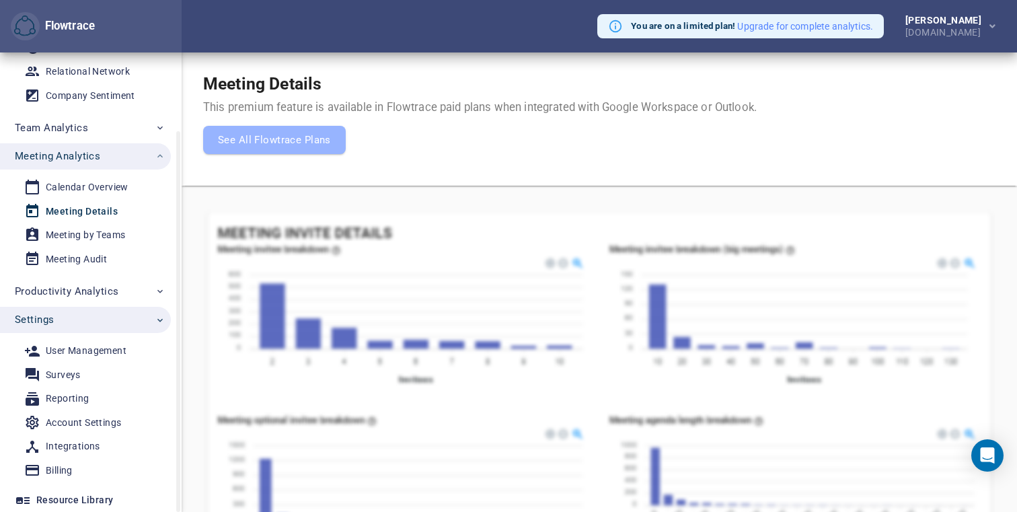
click at [85, 206] on div "Meeting Details" at bounding box center [82, 211] width 72 height 17
click at [85, 189] on div "Calendar Overview" at bounding box center [87, 187] width 83 height 17
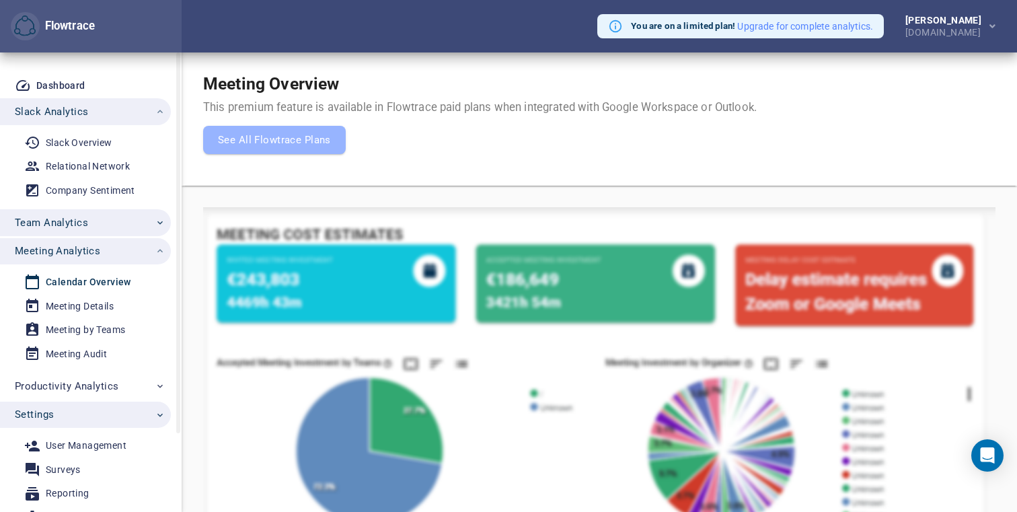
click at [65, 215] on span "Team Analytics" at bounding box center [51, 222] width 73 height 17
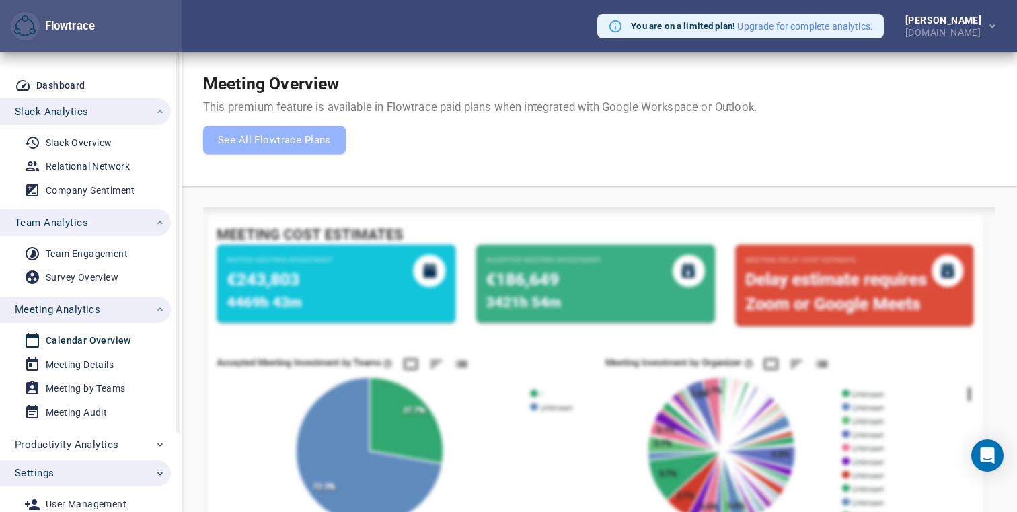
click at [83, 265] on li "Survey Overview" at bounding box center [85, 277] width 171 height 24
click at [84, 269] on div "Survey Overview" at bounding box center [82, 277] width 73 height 17
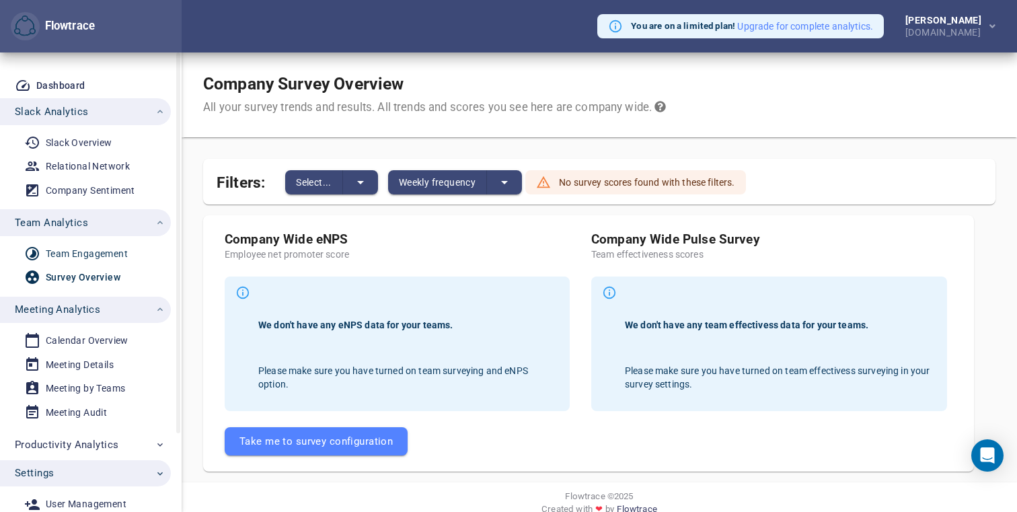
click at [76, 254] on div "Team Engagement" at bounding box center [87, 253] width 82 height 17
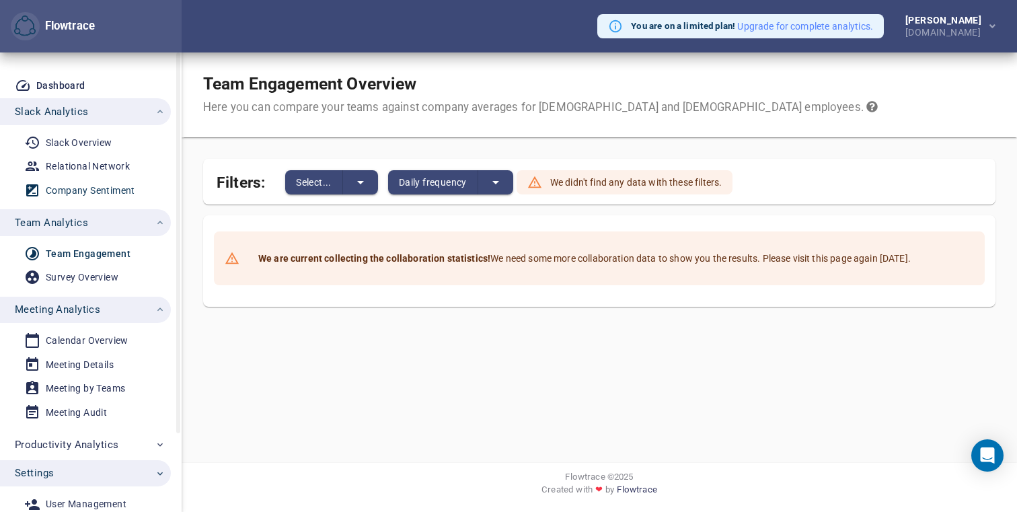
click at [96, 188] on div "Company Sentiment" at bounding box center [90, 190] width 89 height 17
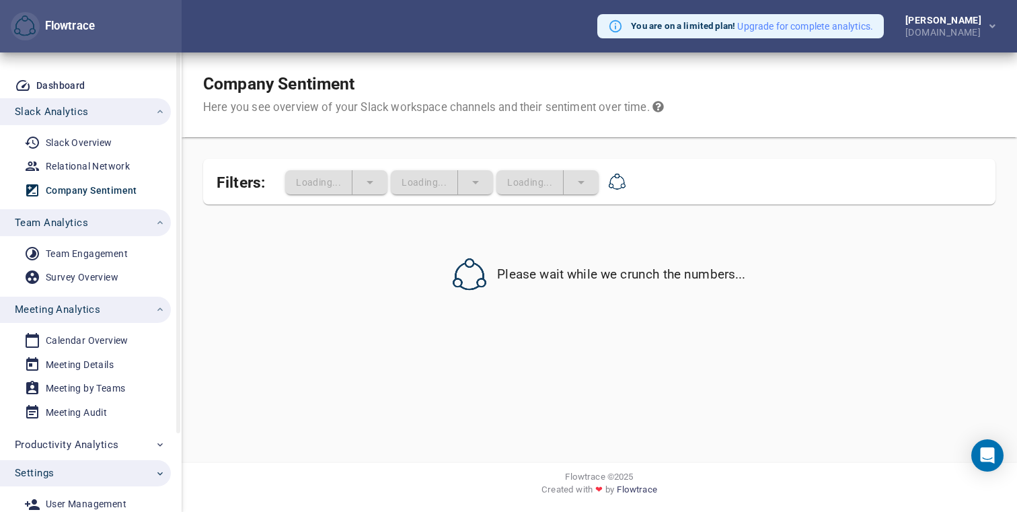
click at [90, 178] on li "Company Sentiment" at bounding box center [85, 190] width 171 height 24
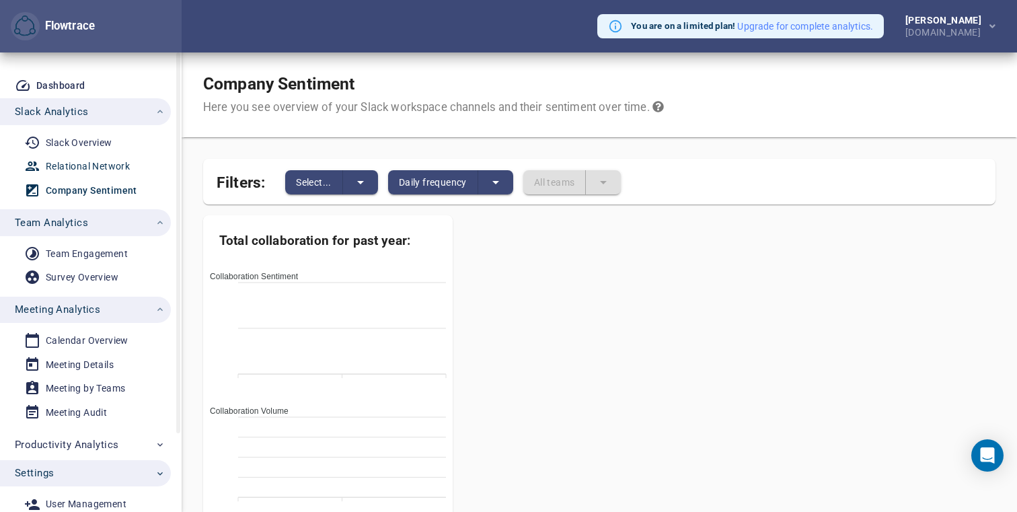
click at [84, 169] on div "Relational Network" at bounding box center [88, 166] width 84 height 17
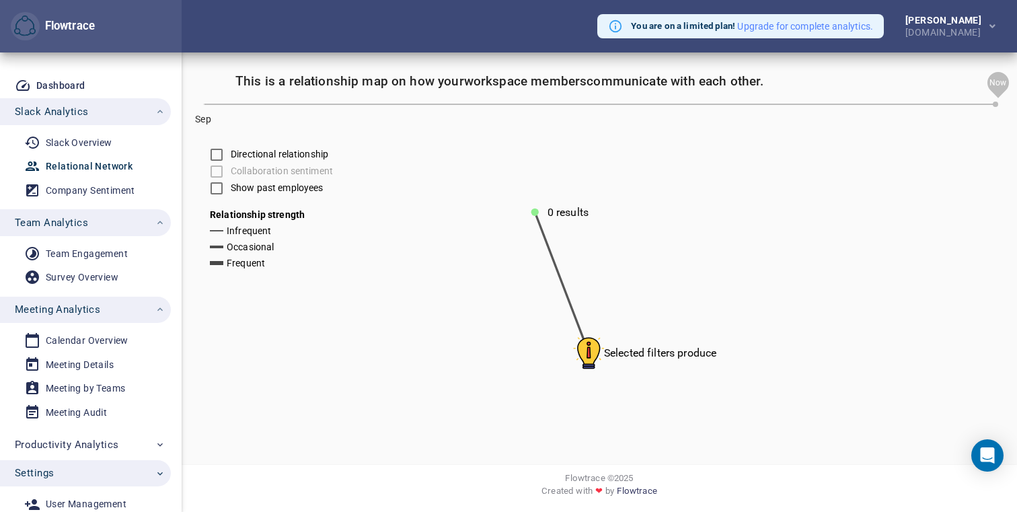
drag, startPoint x: 621, startPoint y: 233, endPoint x: 471, endPoint y: 219, distance: 151.3
click at [471, 220] on icon "Selected filters produce 0 results" at bounding box center [711, 291] width 1017 height 323
click at [636, 354] on text "Selected filters produce" at bounding box center [659, 348] width 113 height 13
click at [610, 354] on text "Selected filters produce" at bounding box center [659, 348] width 113 height 13
click at [586, 353] on image at bounding box center [587, 349] width 34 height 34
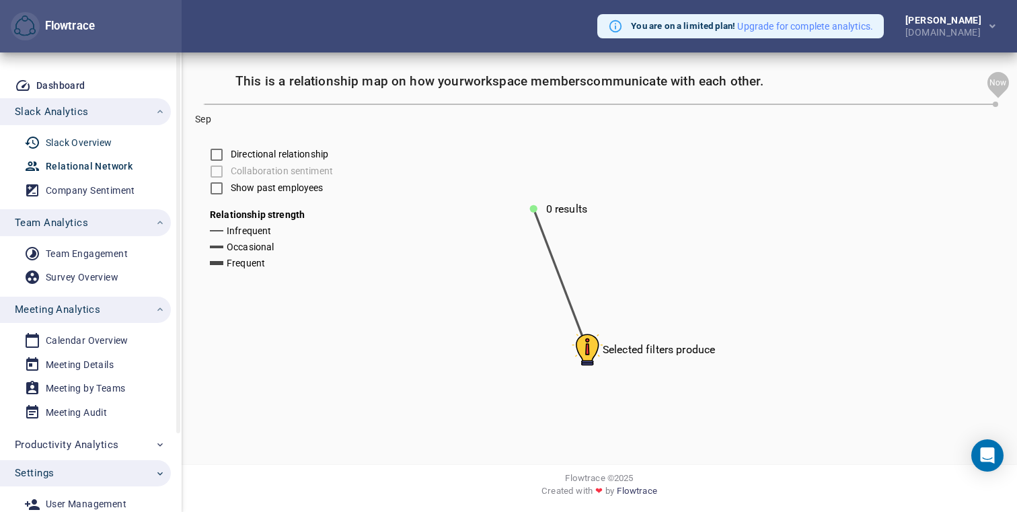
click at [77, 149] on div "Slack Overview" at bounding box center [79, 142] width 67 height 17
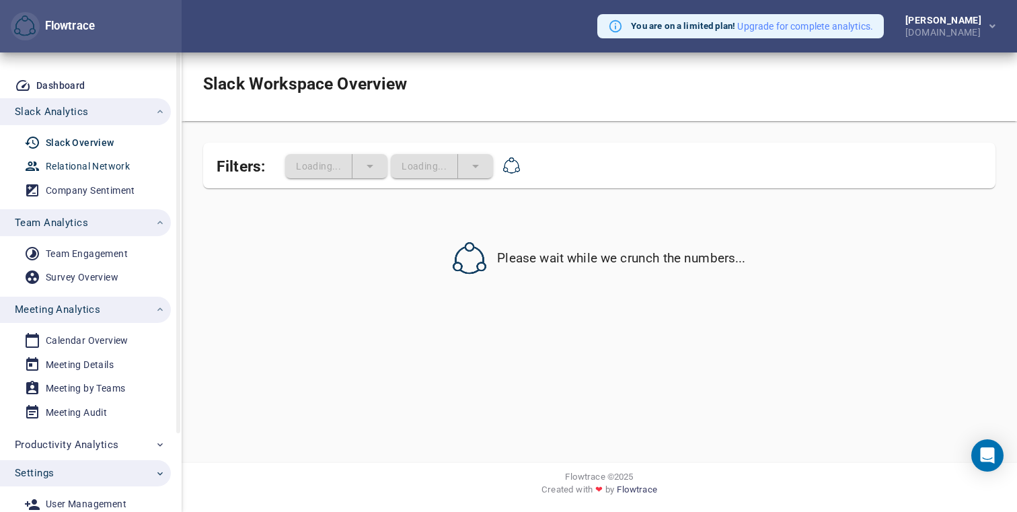
click at [87, 161] on div "Relational Network" at bounding box center [88, 166] width 84 height 17
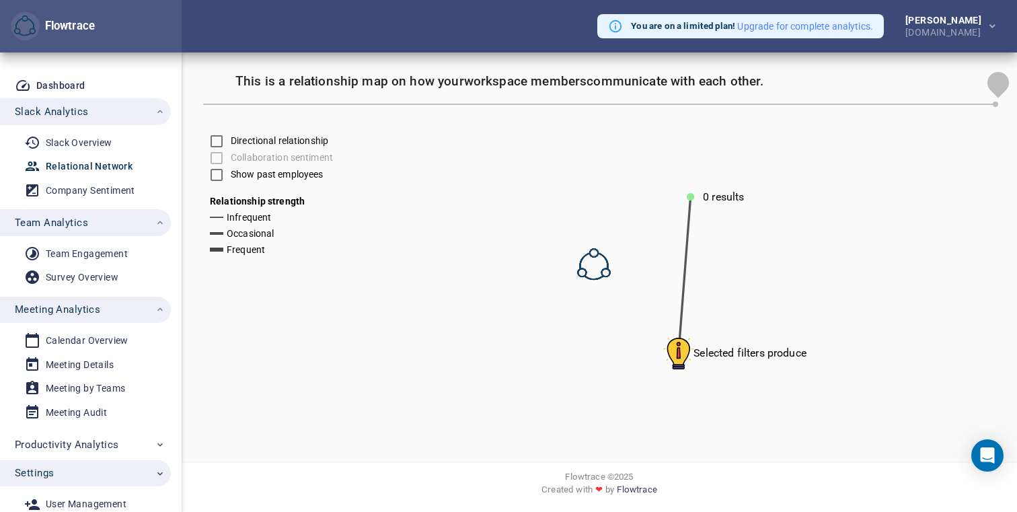
click at [217, 173] on div at bounding box center [599, 257] width 792 height 366
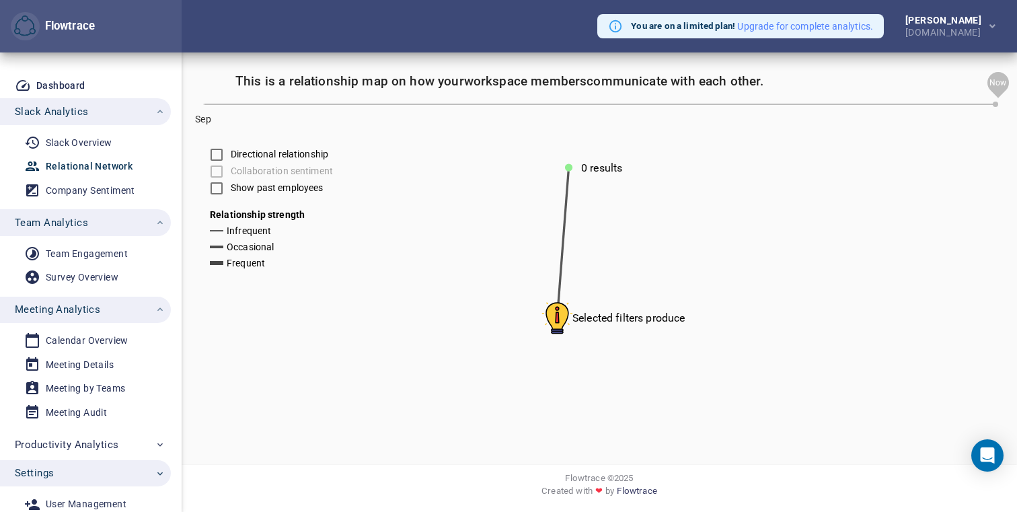
drag, startPoint x: 740, startPoint y: 295, endPoint x: 590, endPoint y: 244, distance: 157.6
click at [590, 244] on icon "Selected filters produce 0 results" at bounding box center [711, 291] width 1017 height 323
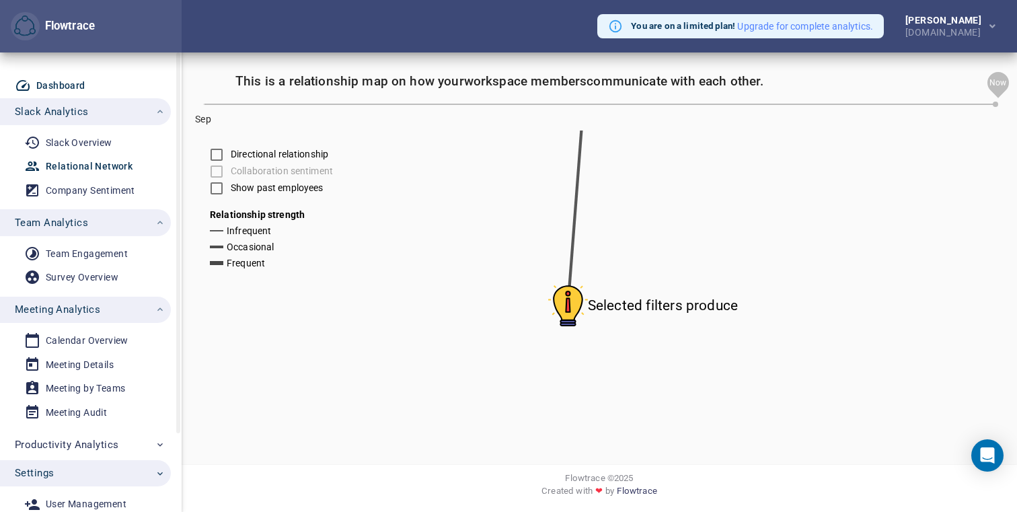
click at [61, 85] on div "Dashboard" at bounding box center [60, 85] width 49 height 17
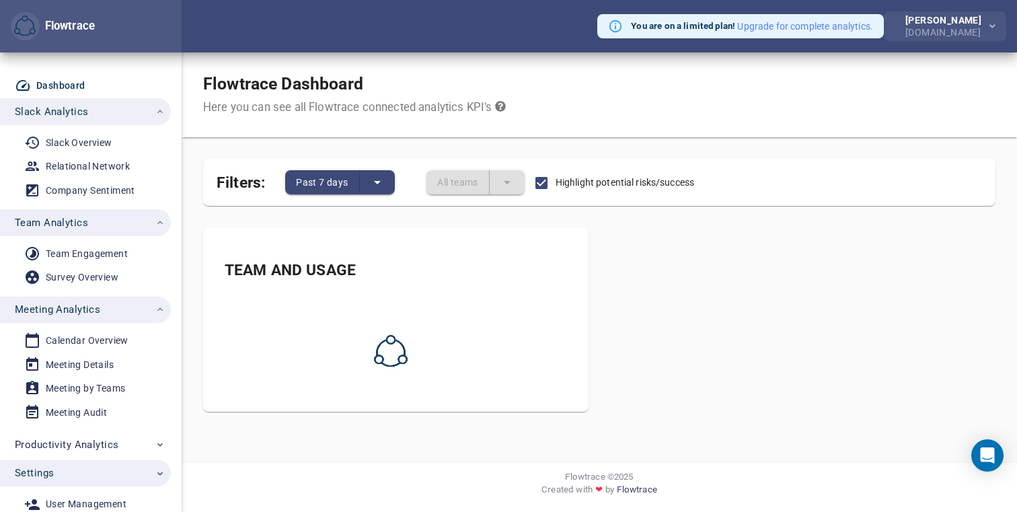
click at [936, 32] on div "[DOMAIN_NAME]" at bounding box center [945, 31] width 81 height 12
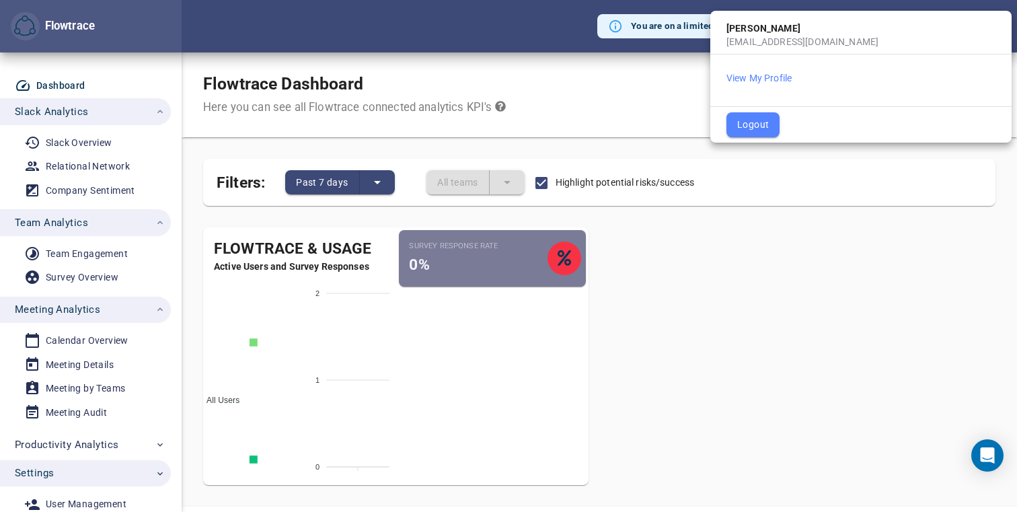
click at [756, 27] on div "[PERSON_NAME]" at bounding box center [860, 25] width 301 height 19
click at [754, 80] on button "View My Profile" at bounding box center [758, 77] width 65 height 13
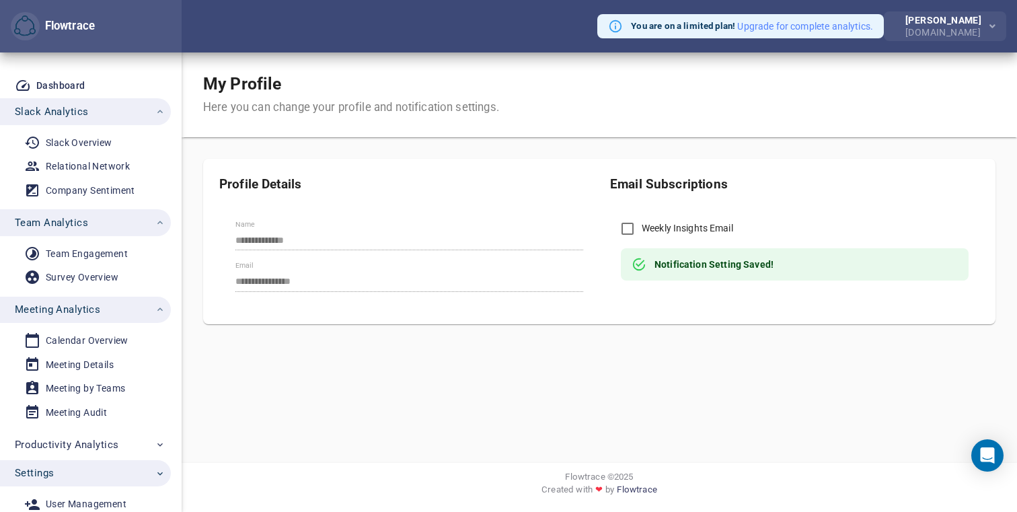
click at [939, 34] on div "[DOMAIN_NAME]" at bounding box center [945, 31] width 81 height 12
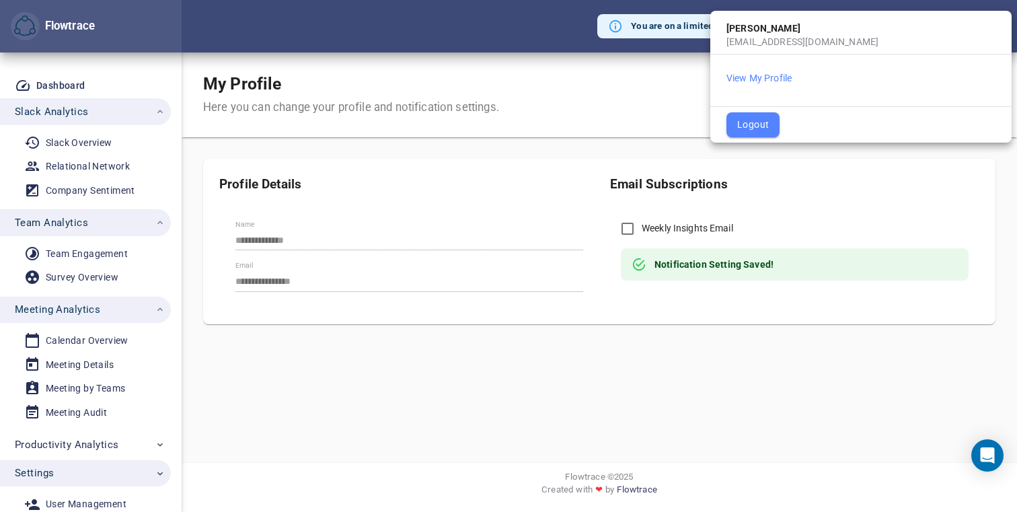
click at [736, 133] on button "Logout" at bounding box center [752, 124] width 53 height 25
